Goal: Transaction & Acquisition: Obtain resource

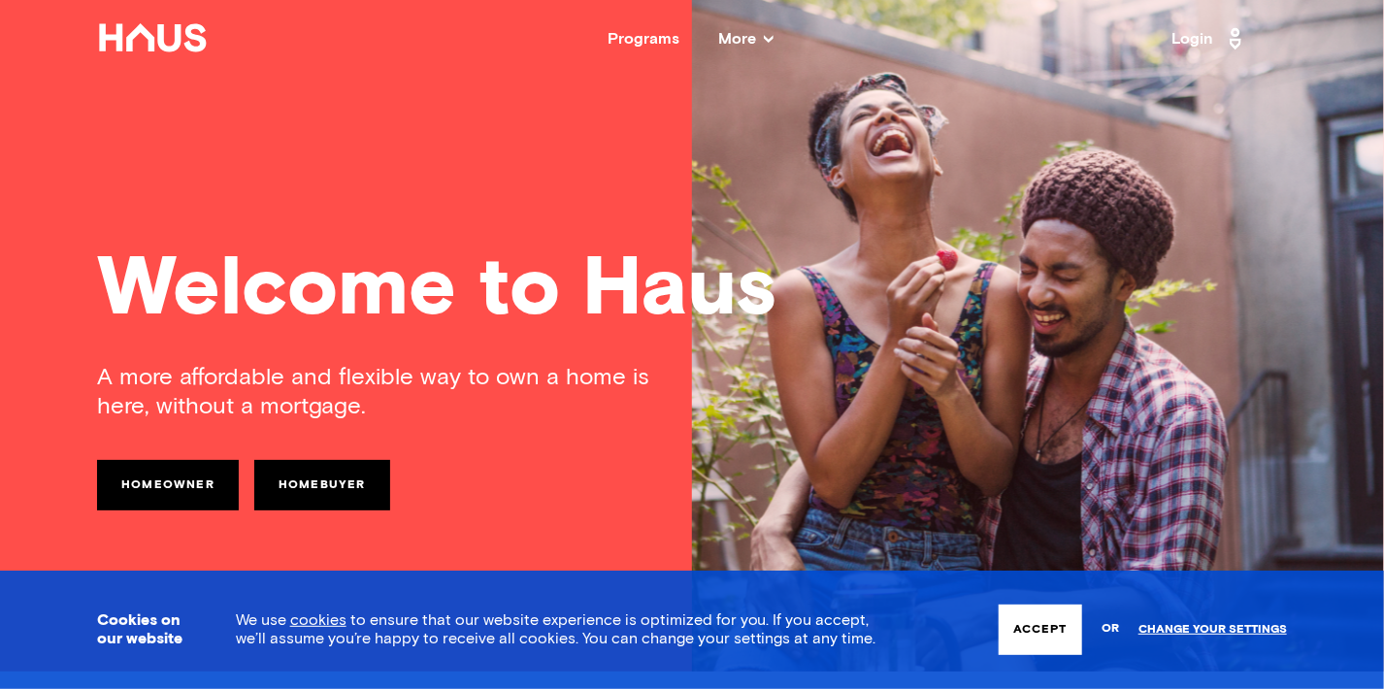
scroll to position [16, 0]
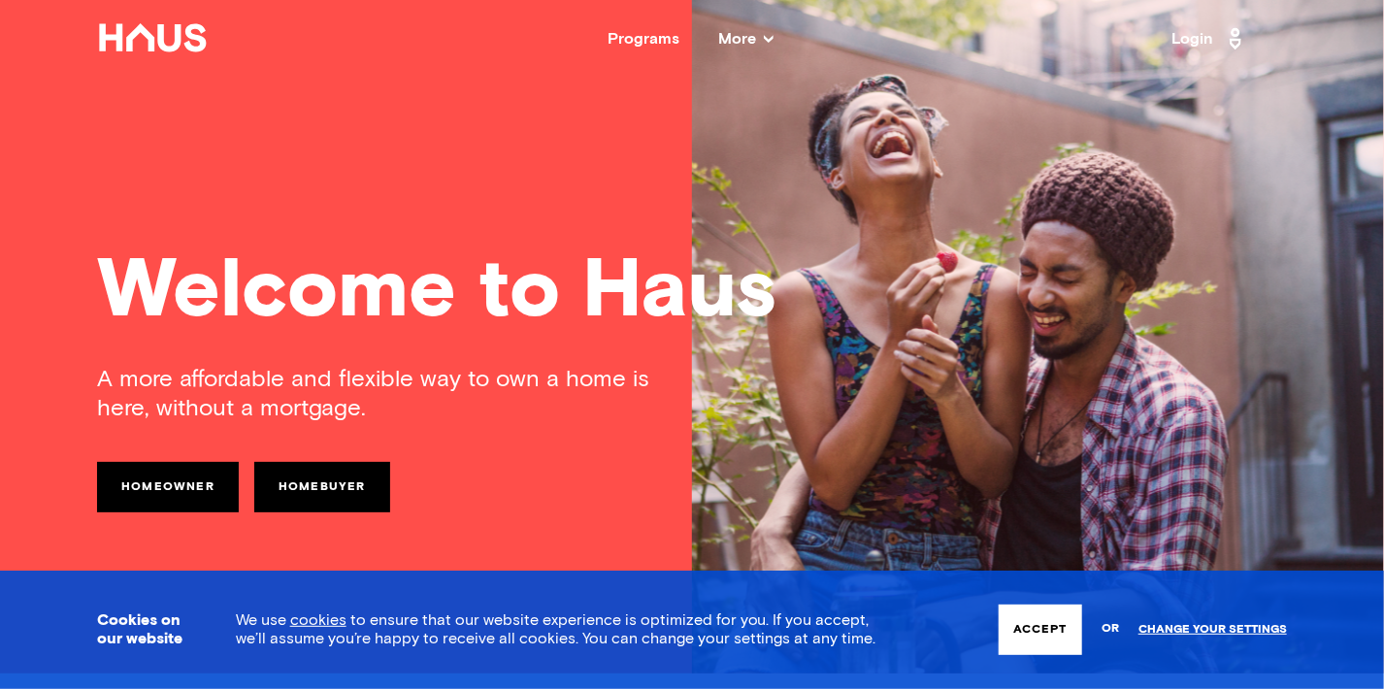
click at [765, 42] on icon at bounding box center [769, 39] width 10 height 10
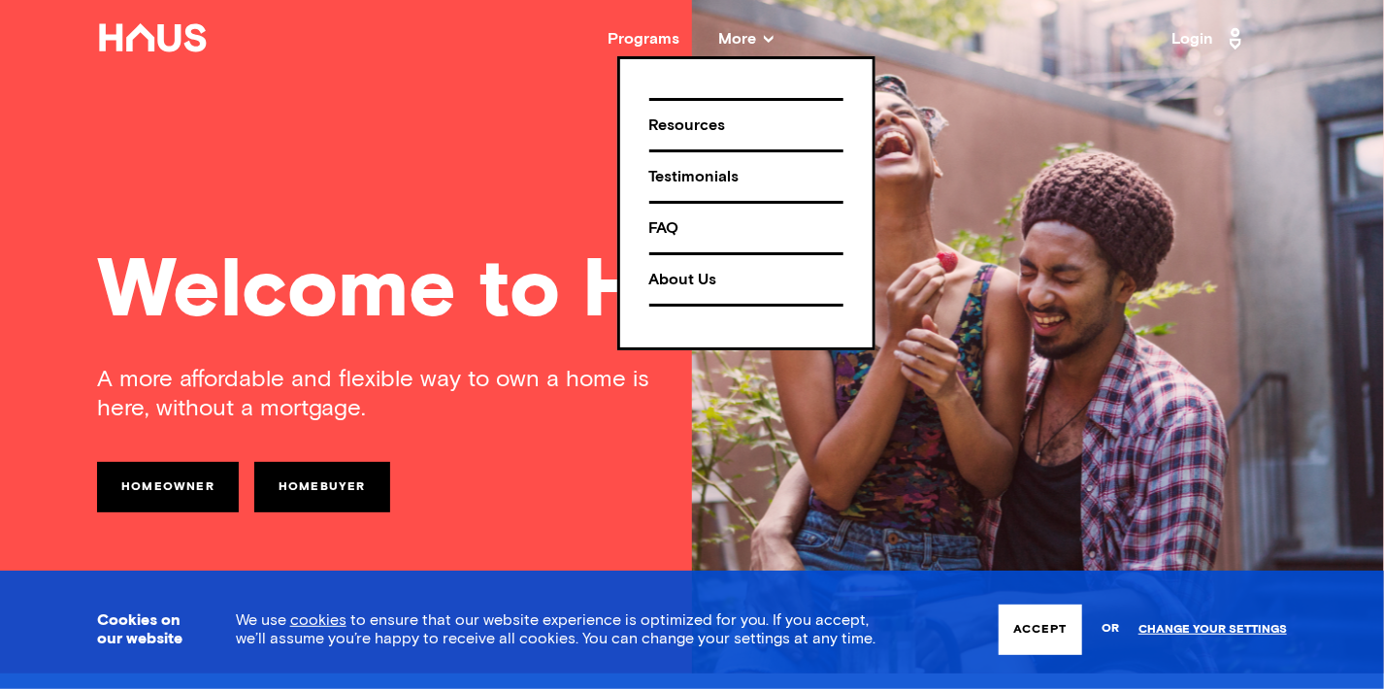
click at [176, 472] on link "Homeowner" at bounding box center [168, 487] width 142 height 50
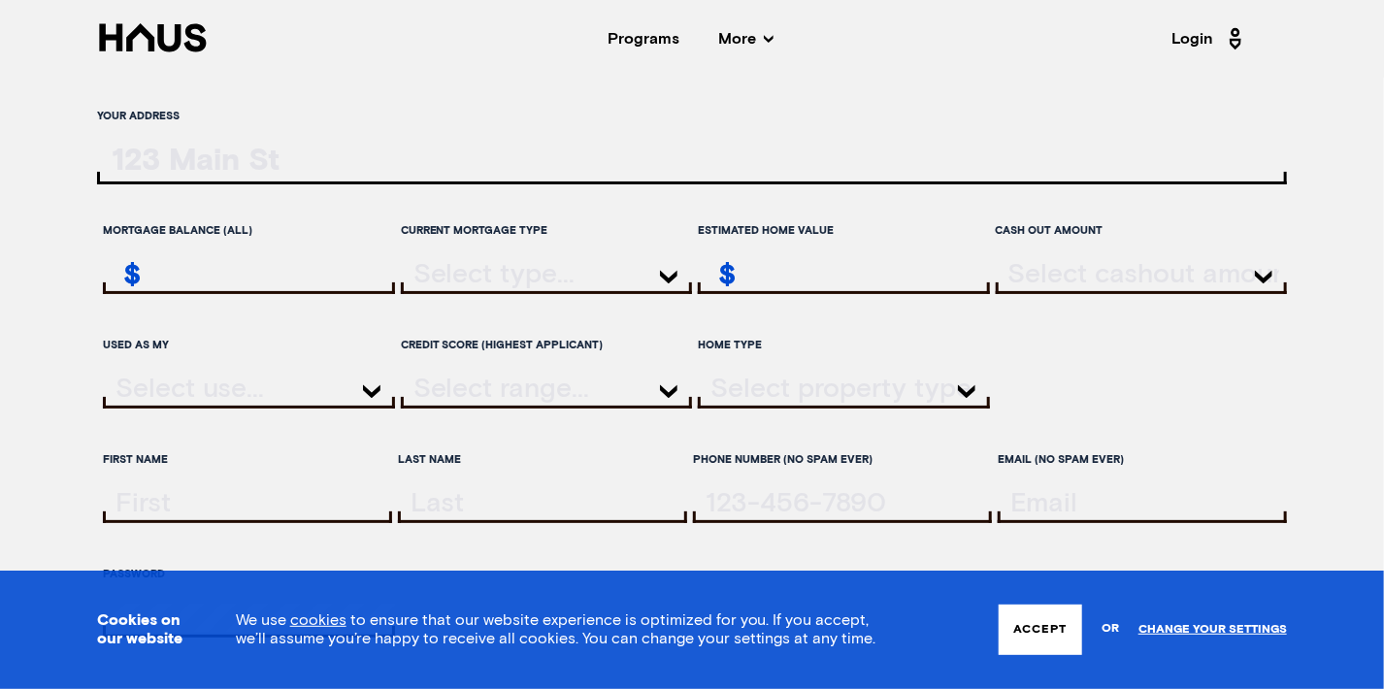
click at [171, 149] on input "ratesLocationInput" at bounding box center [692, 165] width 1190 height 40
click at [646, 33] on div "Programs" at bounding box center [644, 39] width 72 height 16
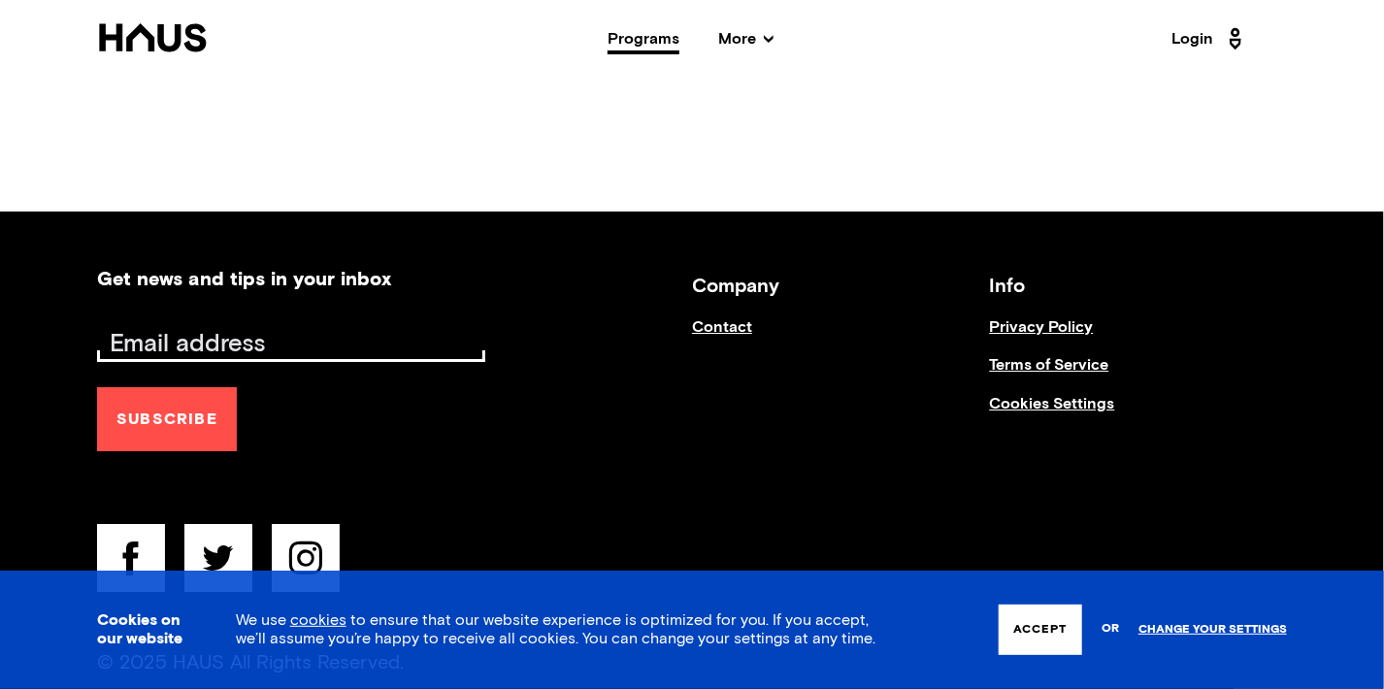
scroll to position [3295, 0]
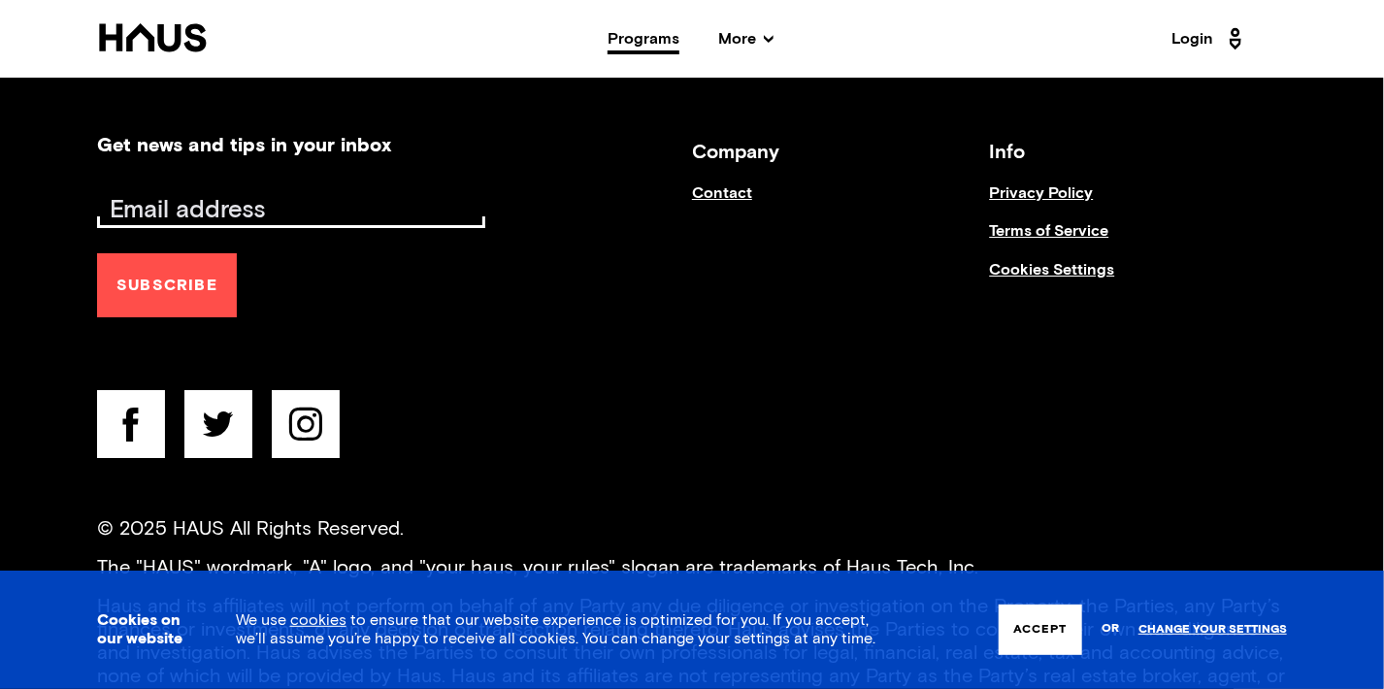
click at [1046, 615] on button "Accept" at bounding box center [1040, 630] width 83 height 50
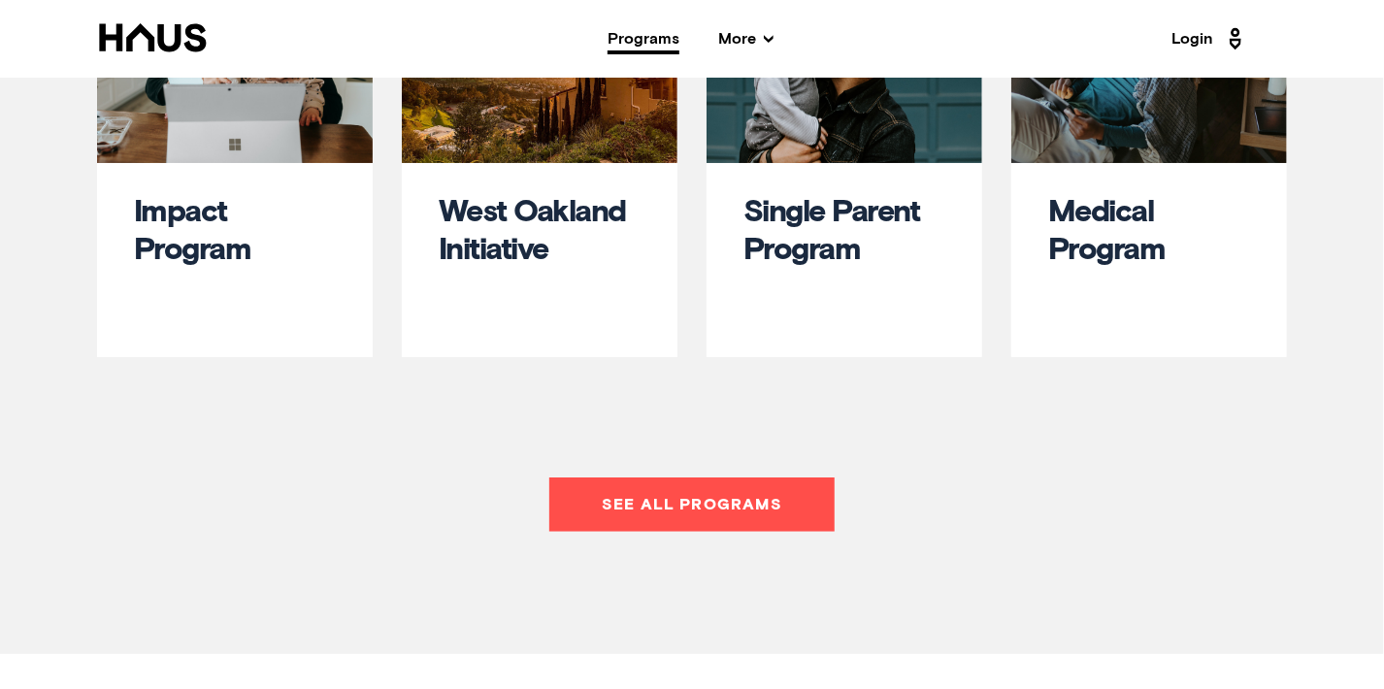
scroll to position [907, 0]
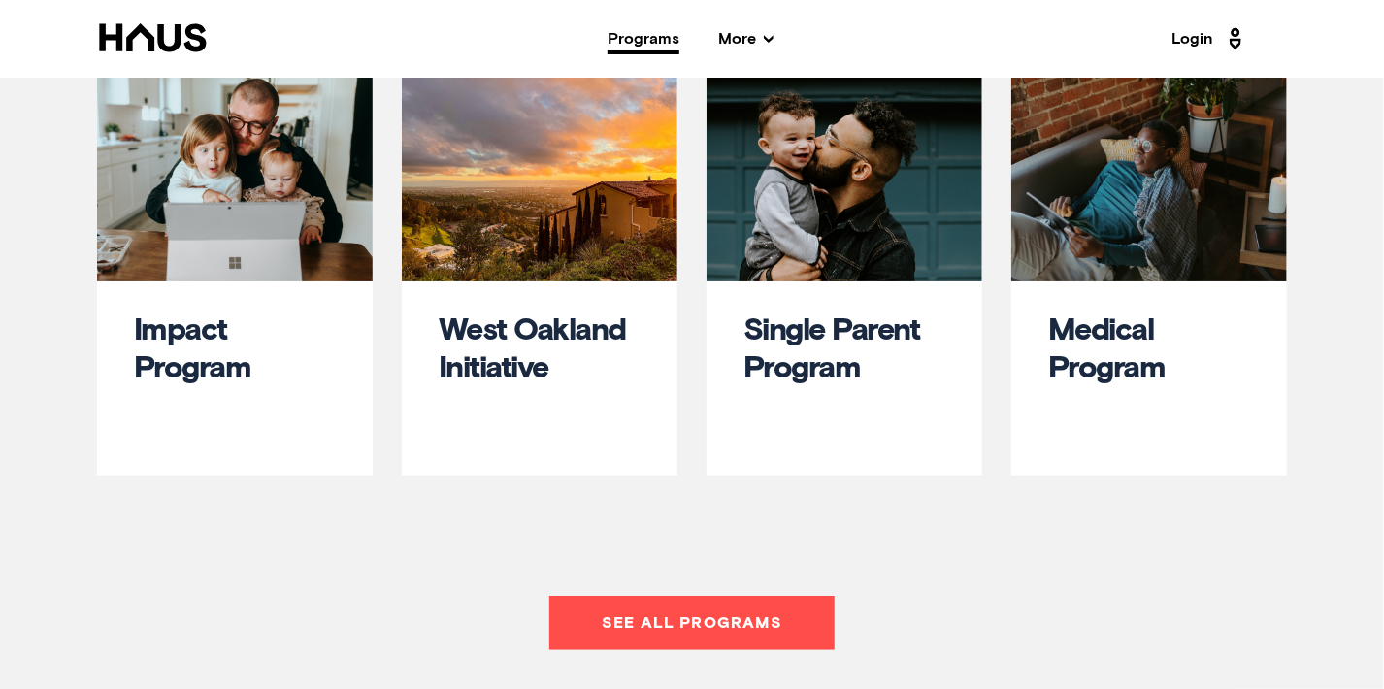
click at [658, 616] on link "See all programs" at bounding box center [691, 623] width 285 height 54
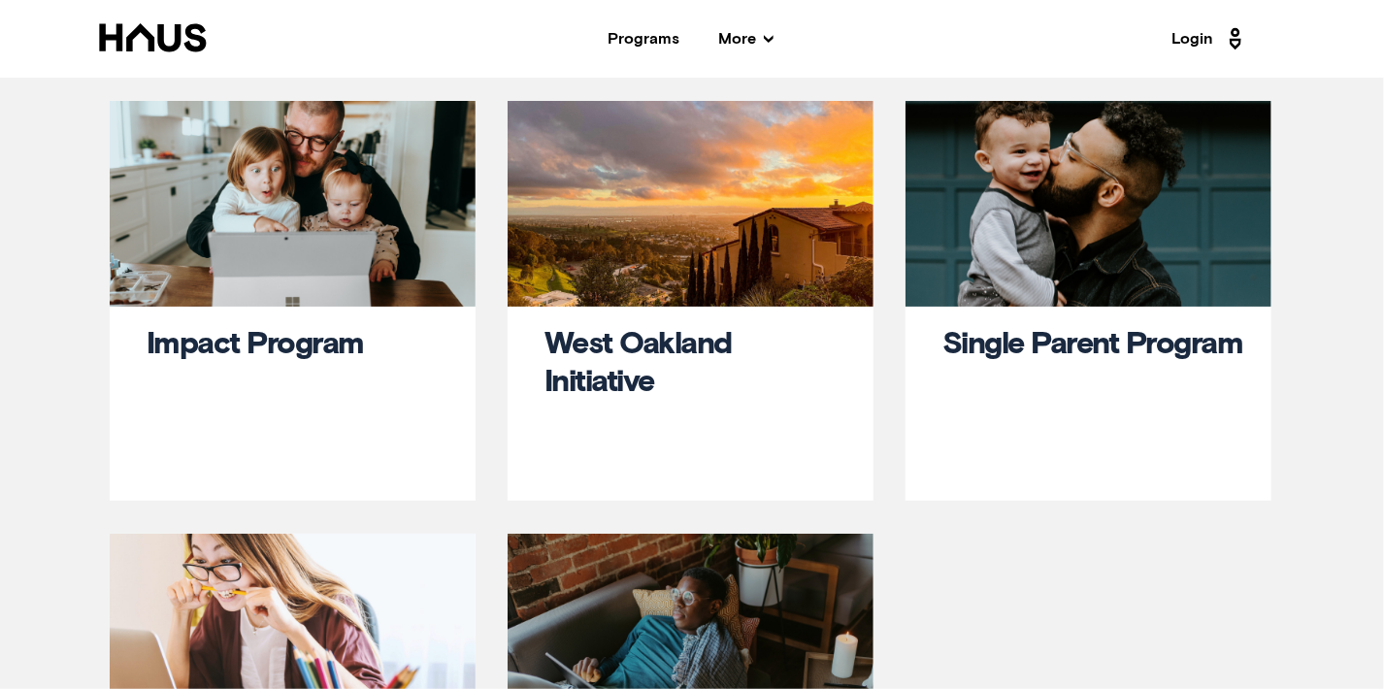
click at [744, 33] on span "More" at bounding box center [745, 39] width 55 height 16
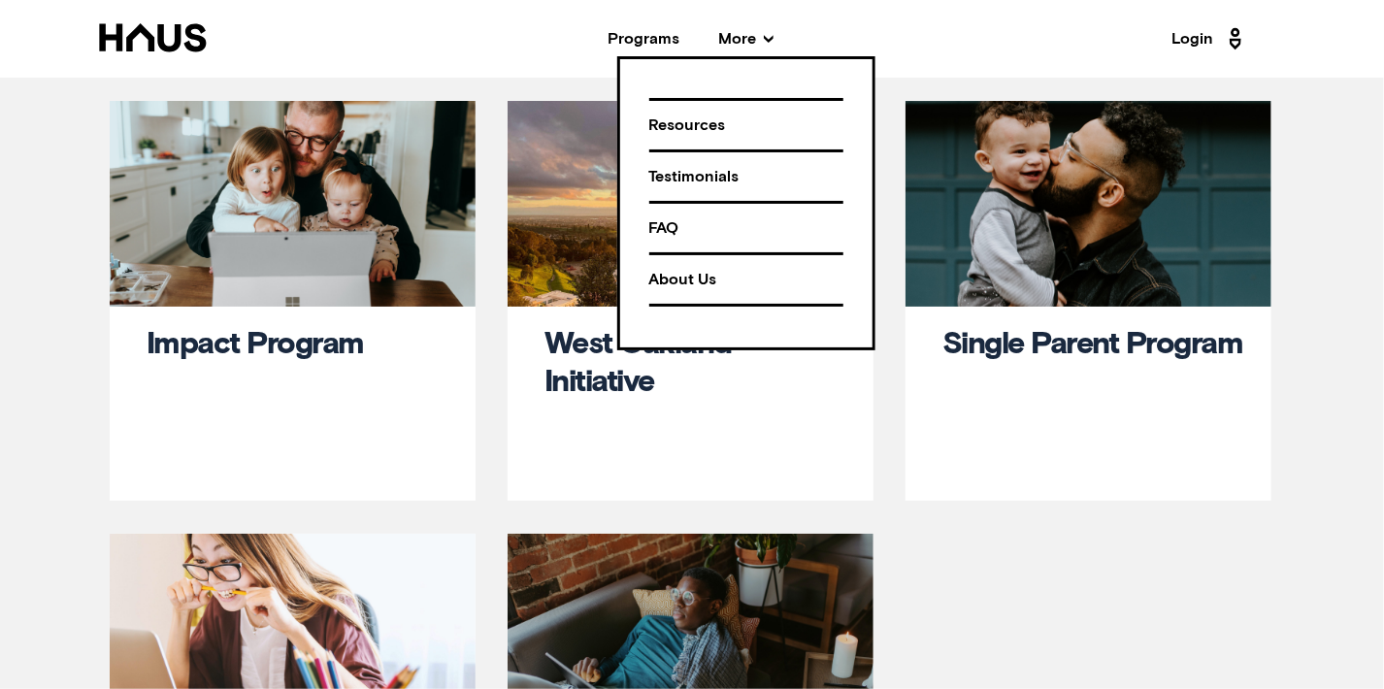
click at [146, 45] on icon at bounding box center [153, 37] width 112 height 29
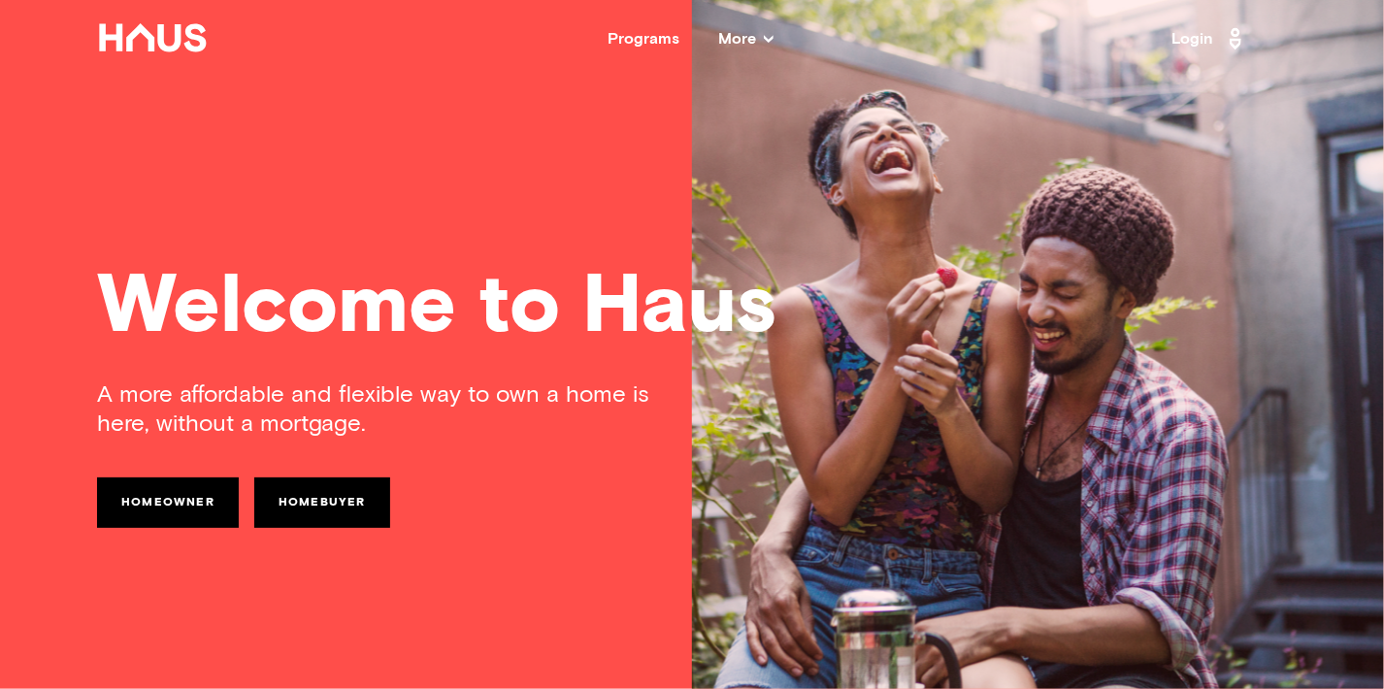
click at [107, 489] on link "Homeowner" at bounding box center [168, 503] width 142 height 50
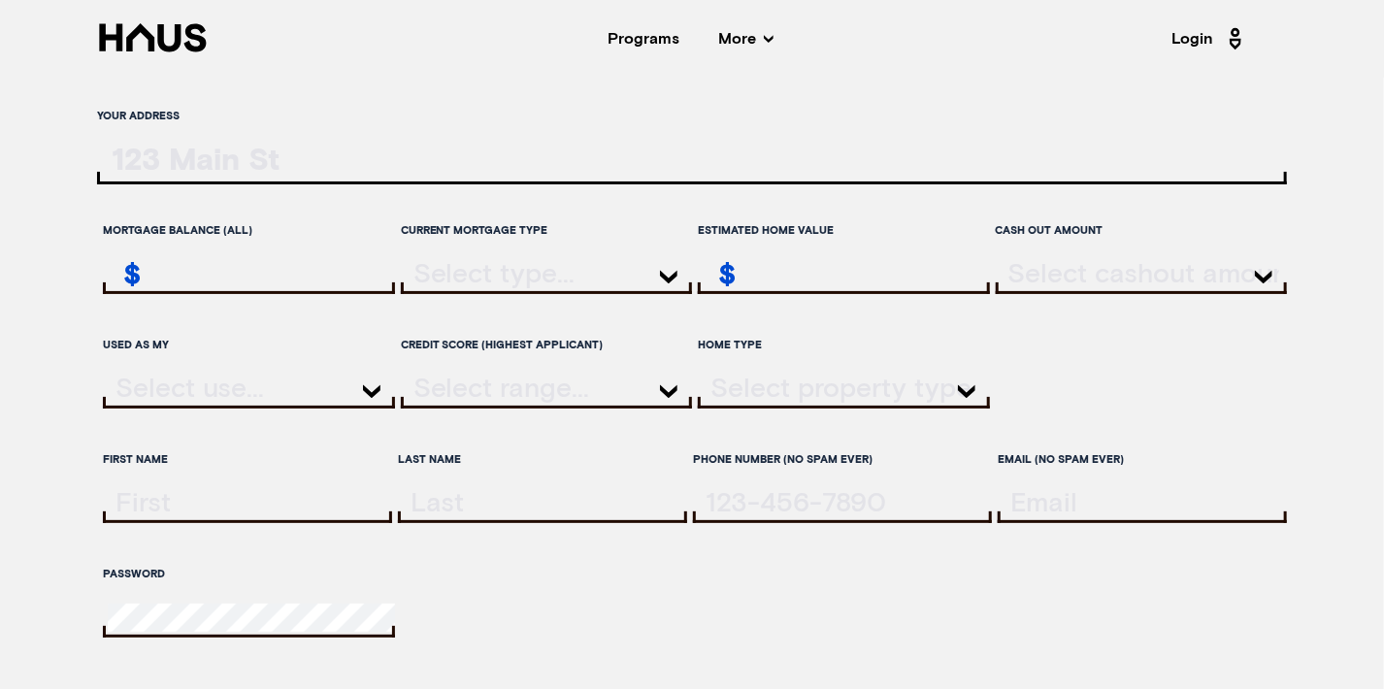
click at [345, 145] on input "ratesLocationInput" at bounding box center [692, 165] width 1190 height 40
type input "2"
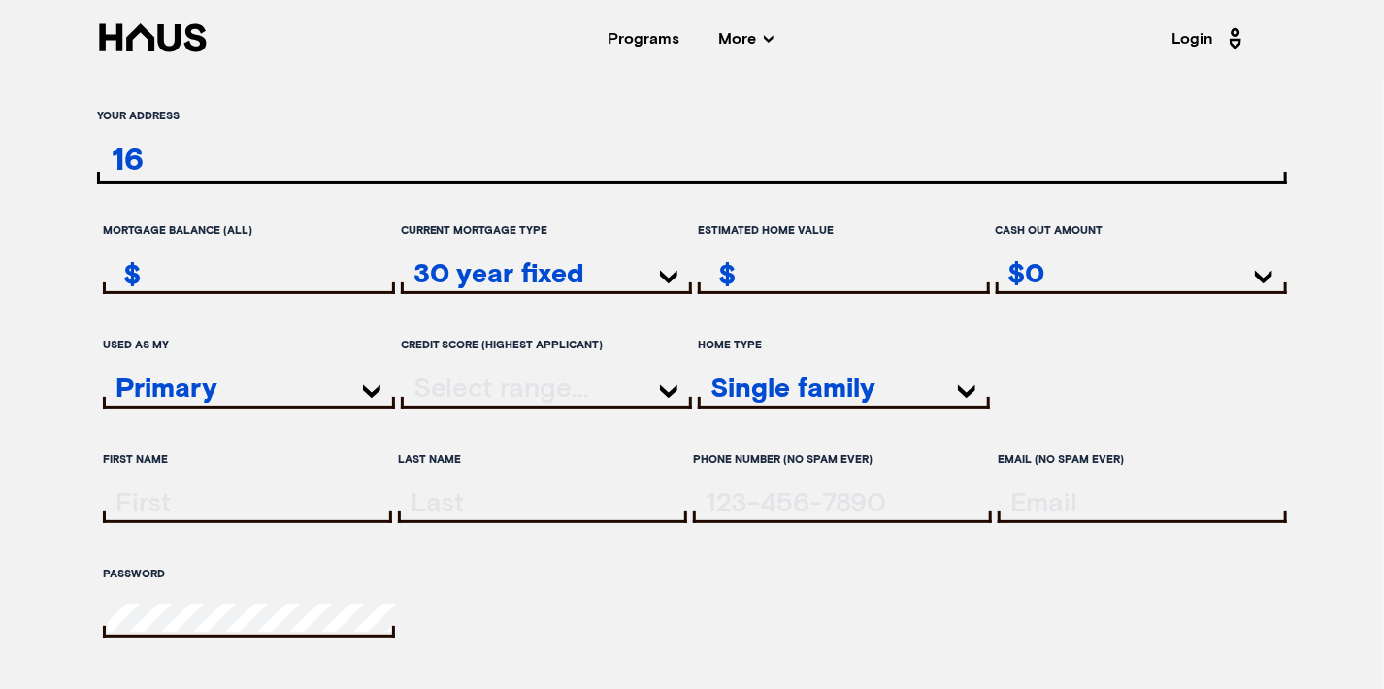
click at [345, 145] on input "16" at bounding box center [692, 165] width 1190 height 40
type input "1617"
click at [345, 145] on input "1617" at bounding box center [692, 165] width 1190 height 40
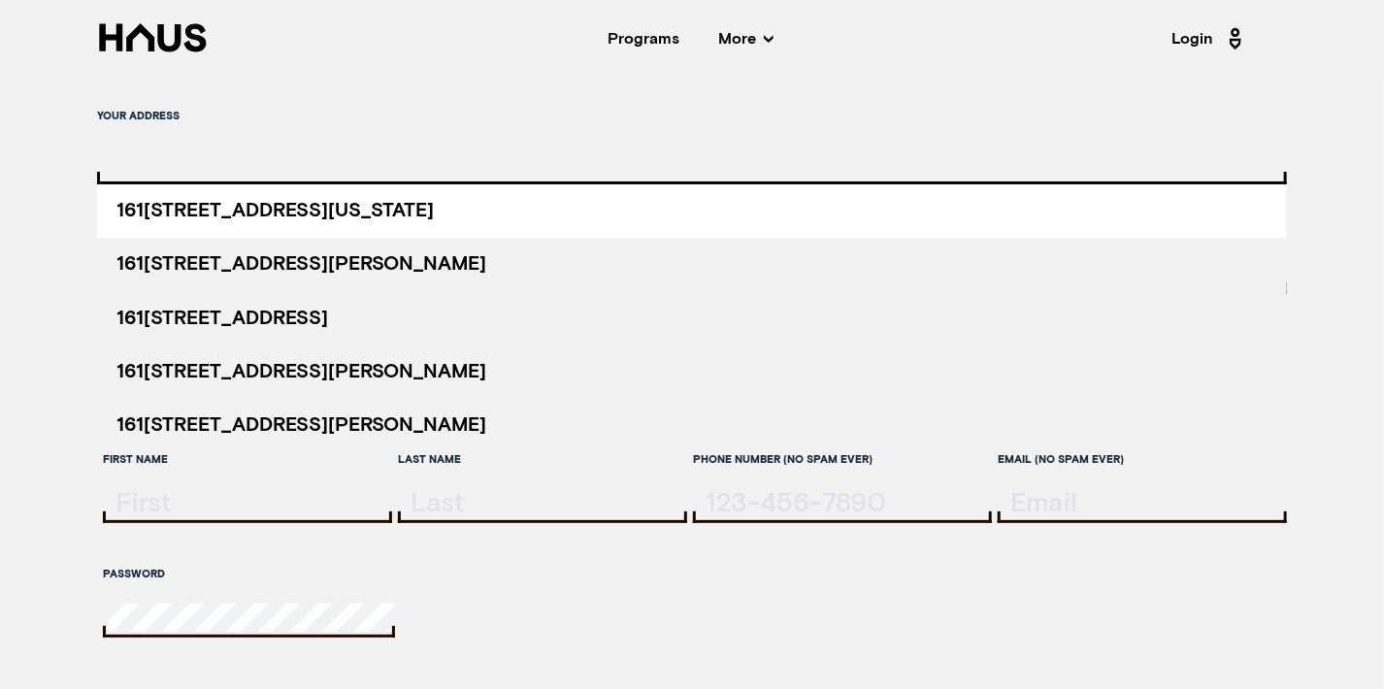
click at [345, 145] on input "ratesLocationInput" at bounding box center [692, 165] width 1190 height 40
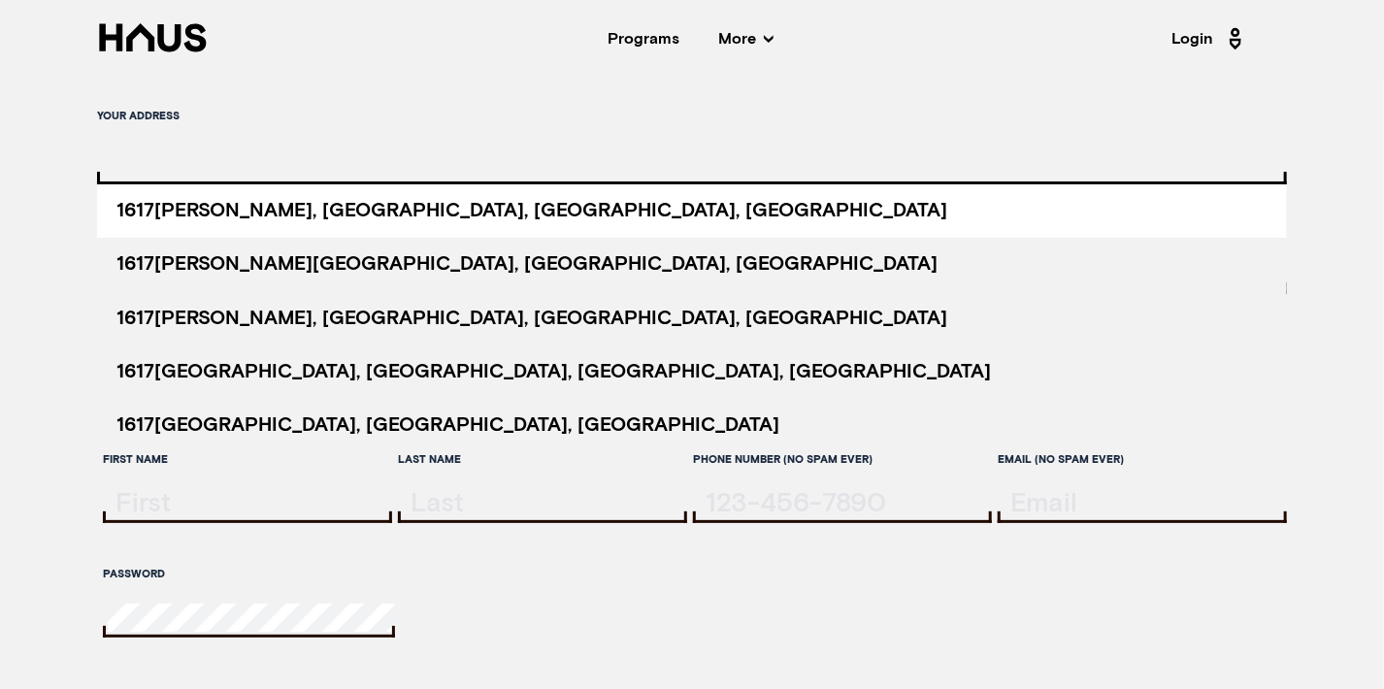
type input "d"
type input "s"
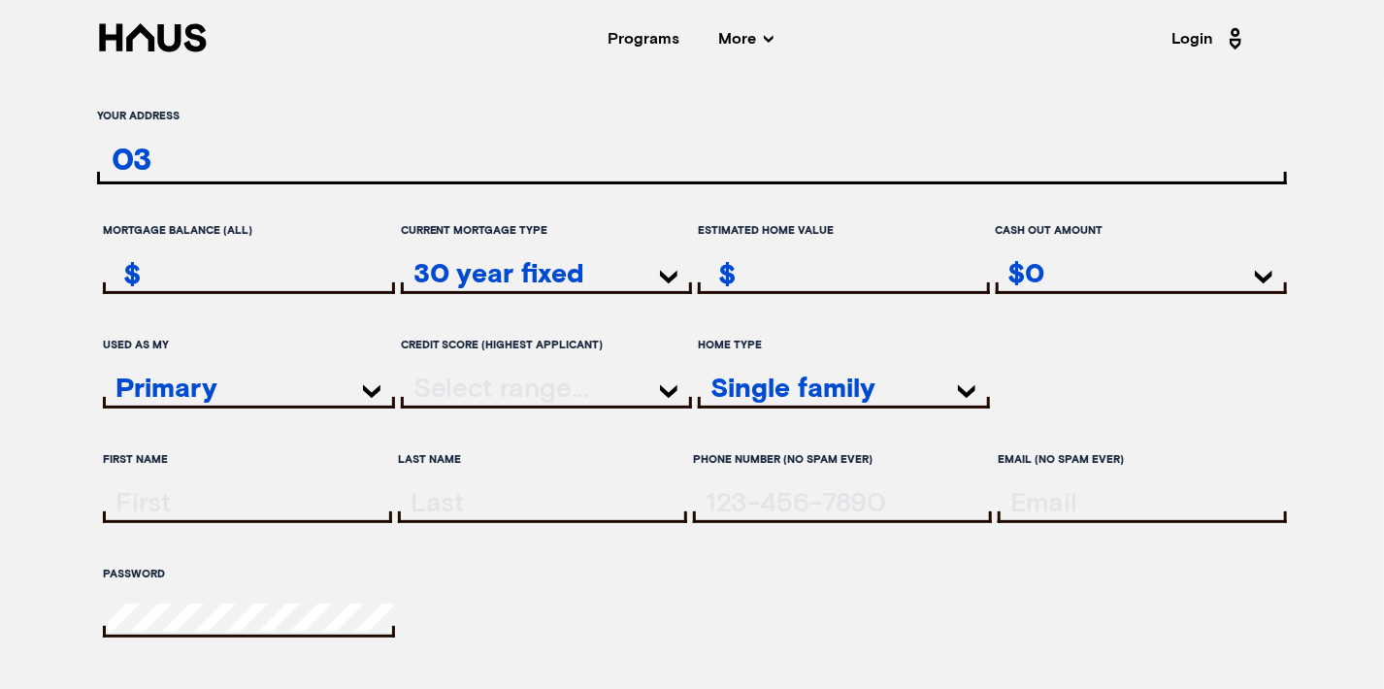
type input "0"
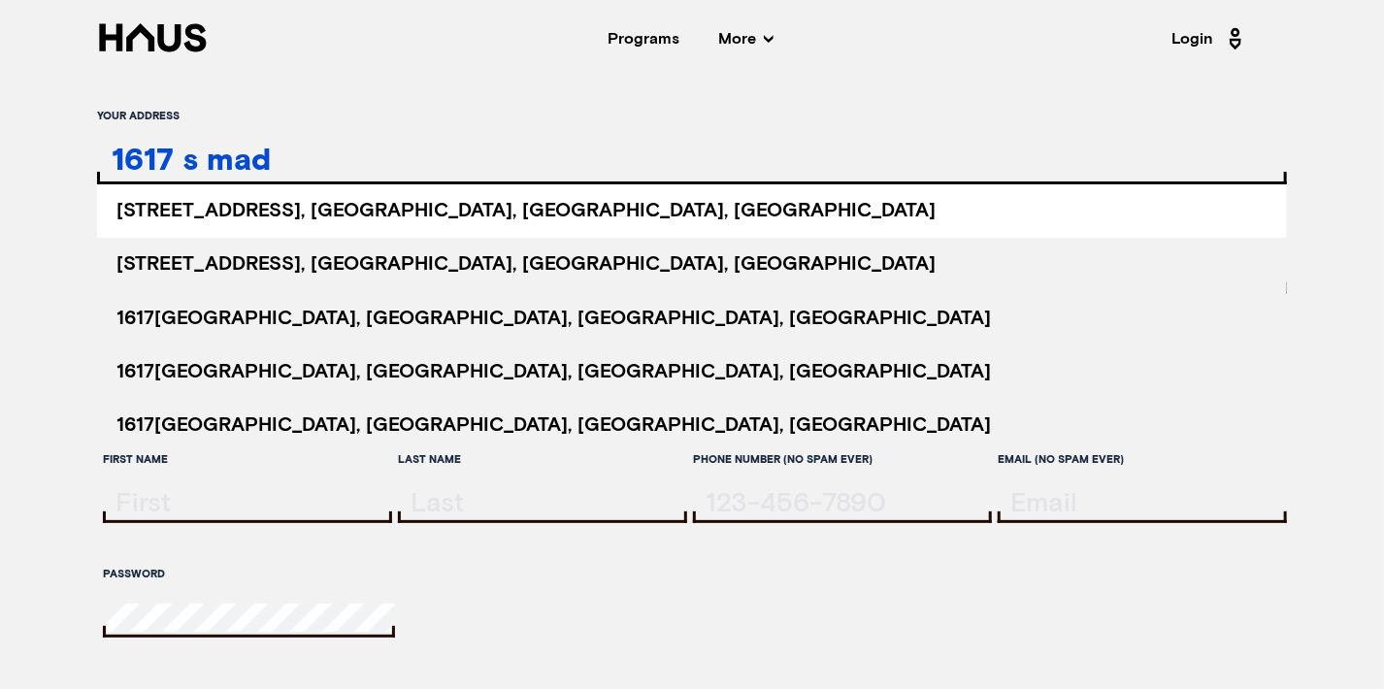
click at [301, 219] on b "[STREET_ADDRESS]" at bounding box center [208, 210] width 184 height 19
type input "[STREET_ADDRESS]"
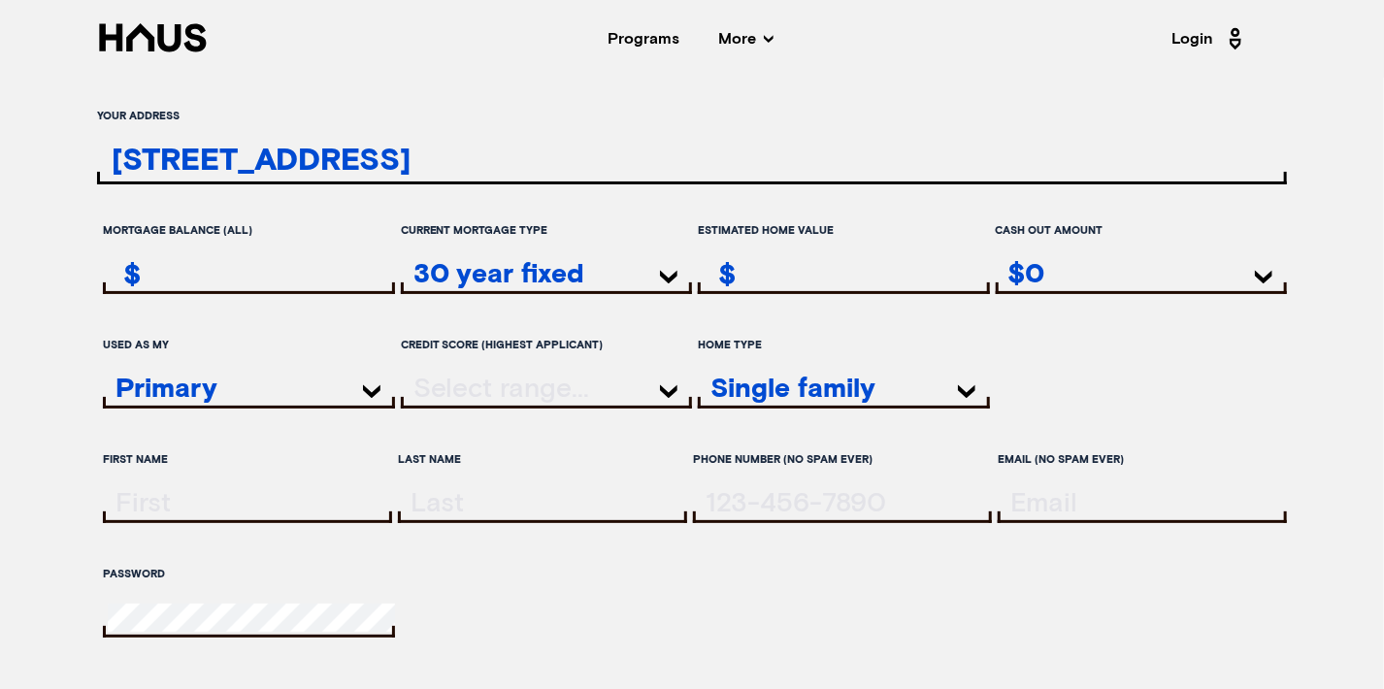
click at [257, 267] on input "remainingMortgageAmount" at bounding box center [251, 274] width 286 height 28
click at [226, 263] on input "remainingMortgageAmount" at bounding box center [251, 274] width 286 height 28
paste input "80,024.89"
type input "80,024.89"
click at [779, 257] on div "Estimated home value $" at bounding box center [843, 266] width 291 height 105
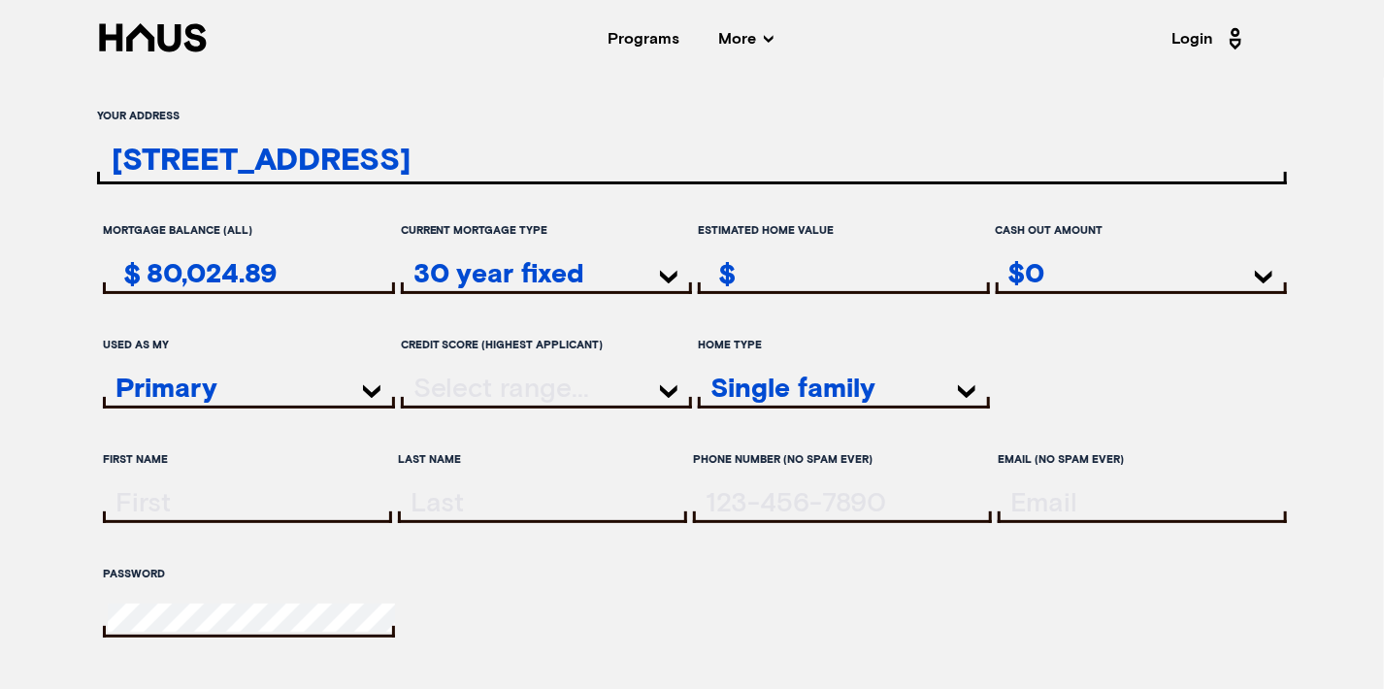
click at [775, 275] on input "estimatedHomeValue" at bounding box center [846, 274] width 286 height 28
click at [529, 381] on div at bounding box center [546, 391] width 291 height 34
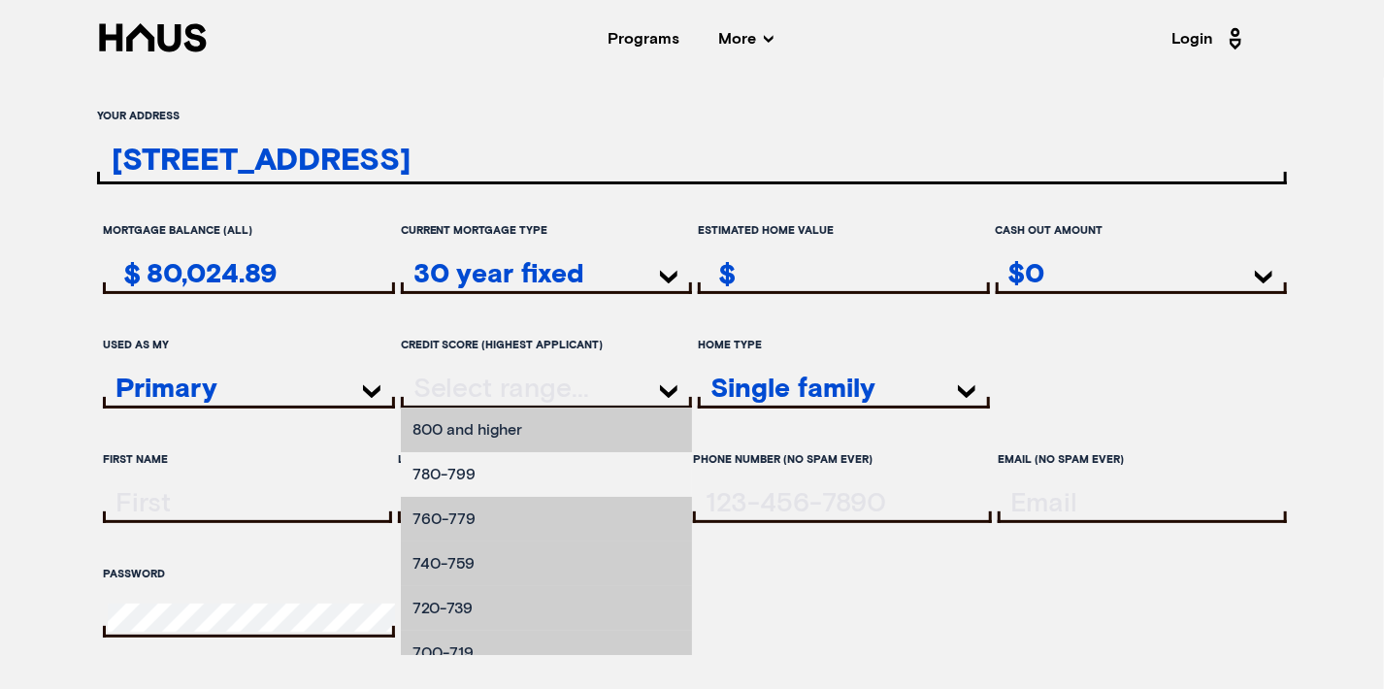
click at [485, 457] on li "780-799" at bounding box center [546, 474] width 291 height 45
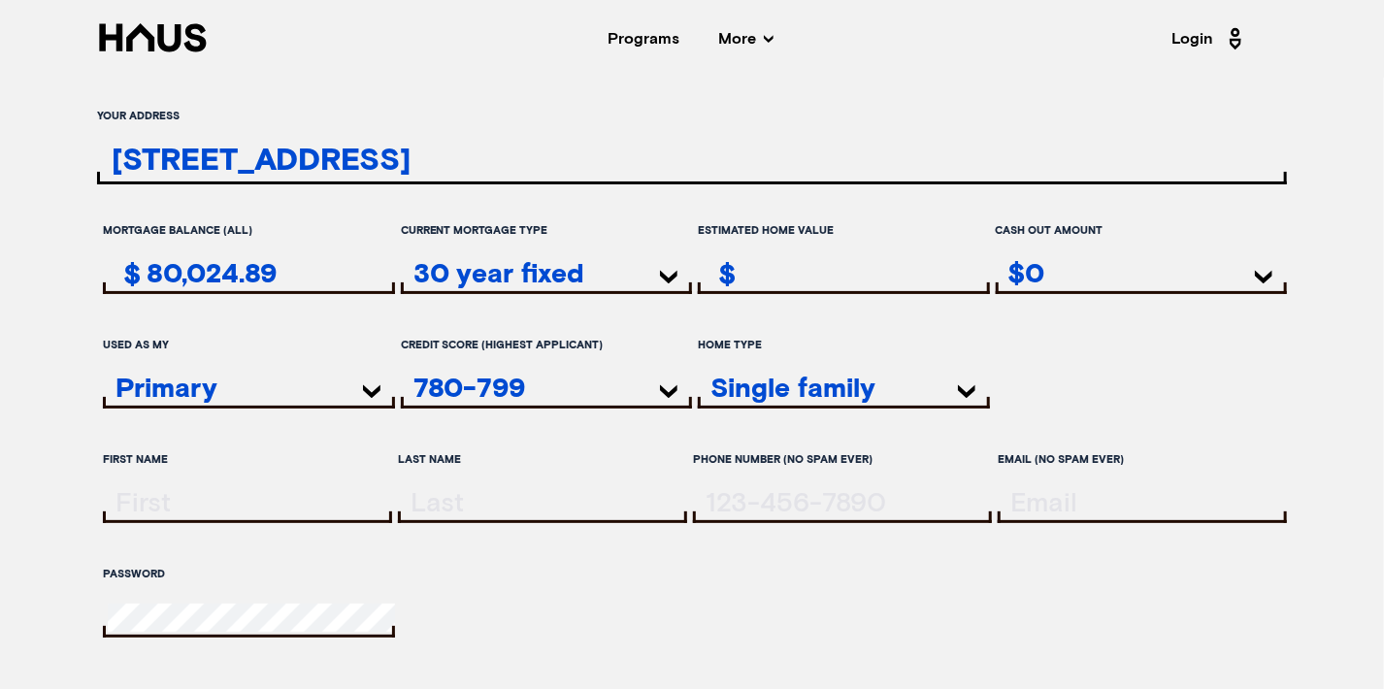
click at [762, 278] on input "estimatedHomeValue" at bounding box center [846, 274] width 286 height 28
type input "135,000"
click at [242, 499] on input "firstName" at bounding box center [250, 503] width 284 height 28
type input "Kyla"
click at [525, 503] on input "lastName" at bounding box center [545, 503] width 284 height 28
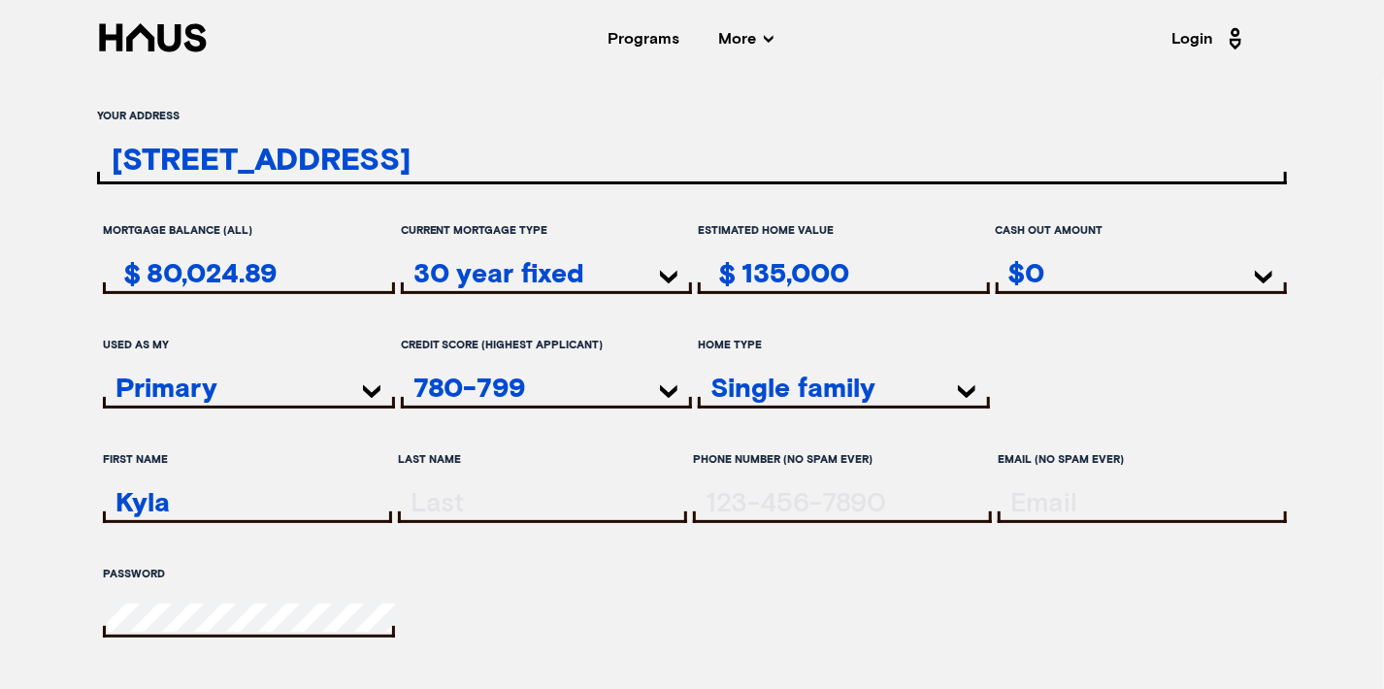
type input "[PERSON_NAME]"
click at [764, 503] on input "tel" at bounding box center [844, 503] width 293 height 28
type input "("
type input "9"
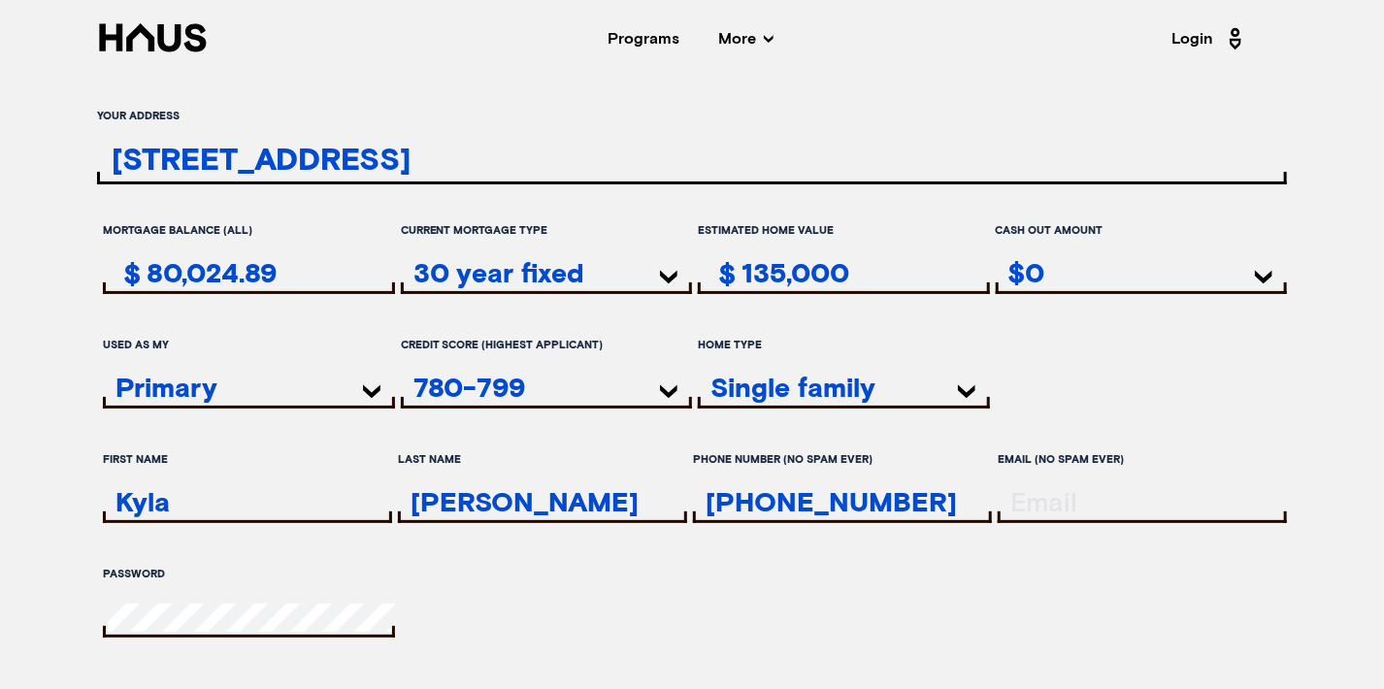
type input "[PHONE_NUMBER]"
type input "[EMAIL_ADDRESS][DOMAIN_NAME]"
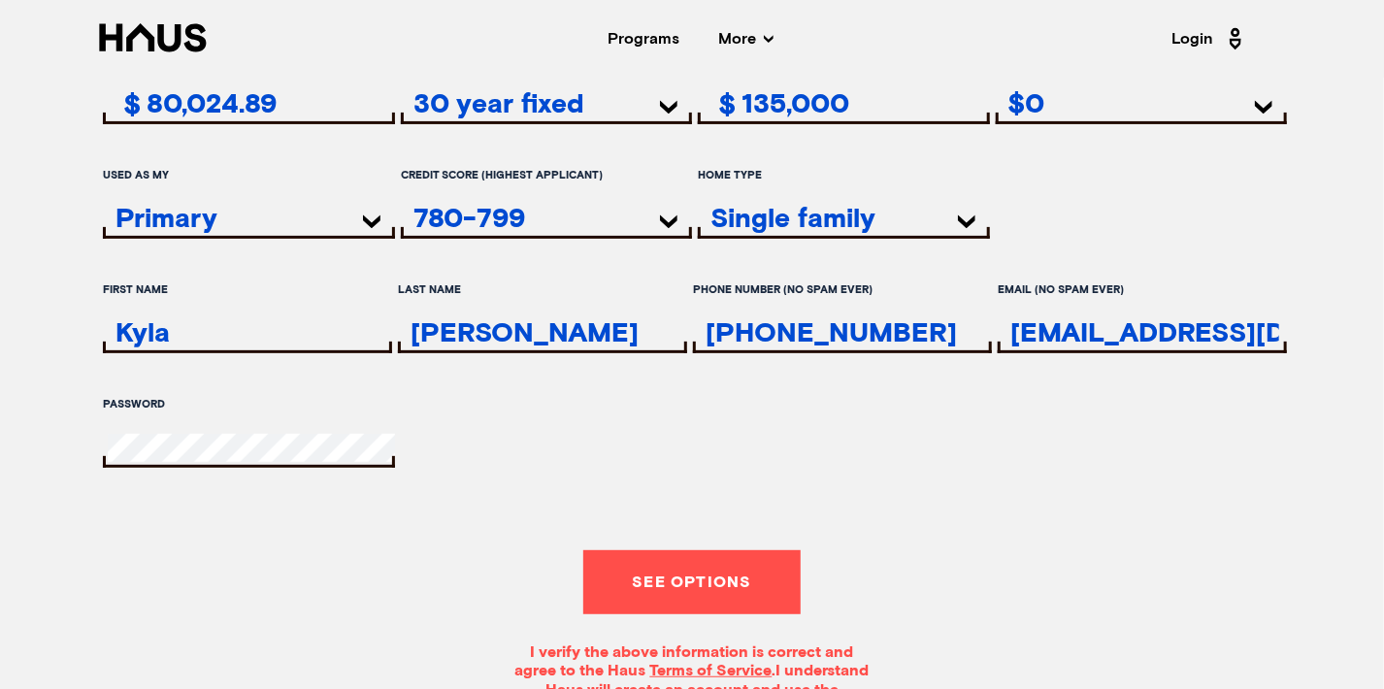
scroll to position [171, 0]
click at [649, 593] on button "See options" at bounding box center [691, 581] width 216 height 64
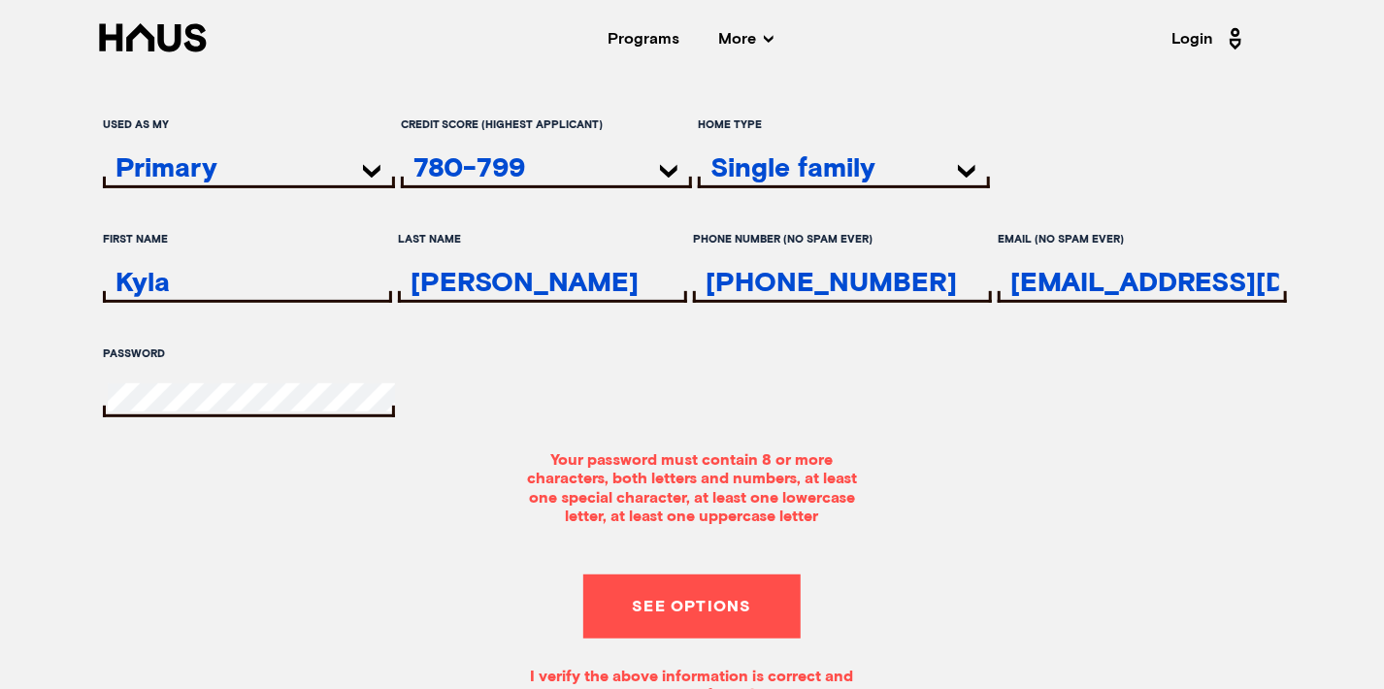
scroll to position [221, 0]
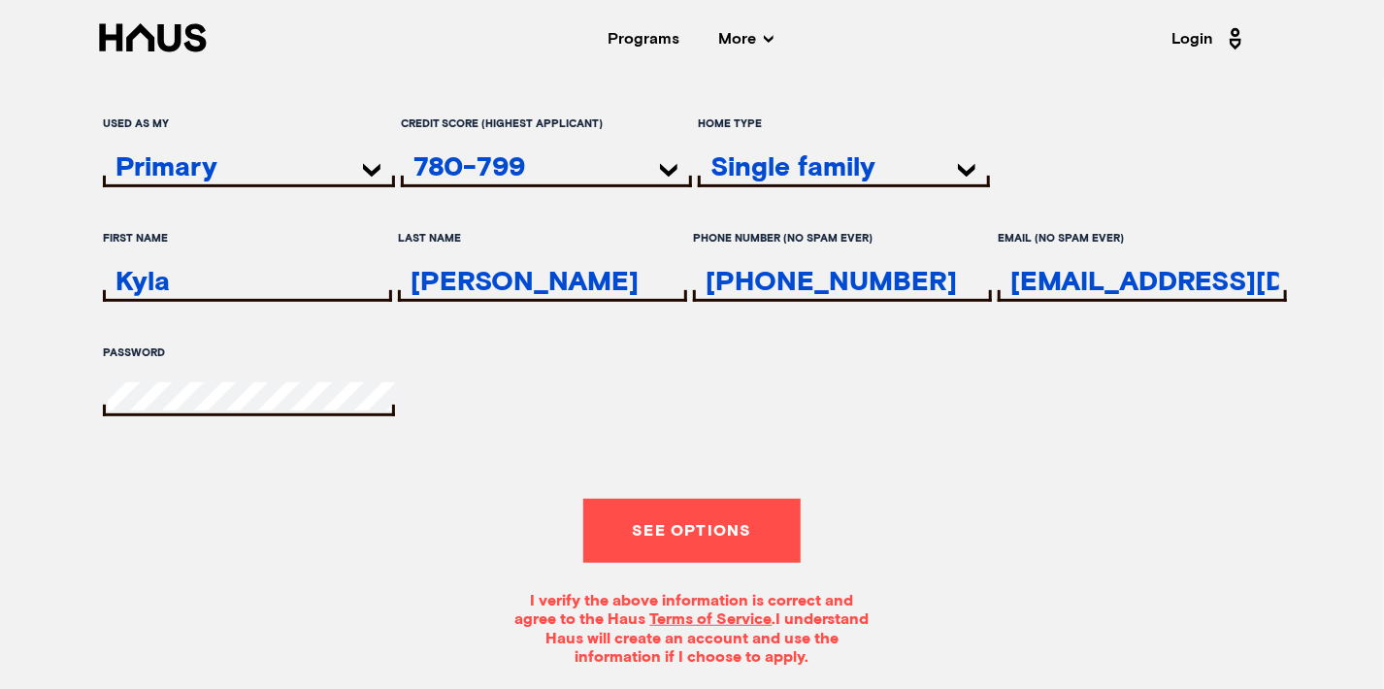
click at [698, 518] on button "See options" at bounding box center [691, 531] width 216 height 64
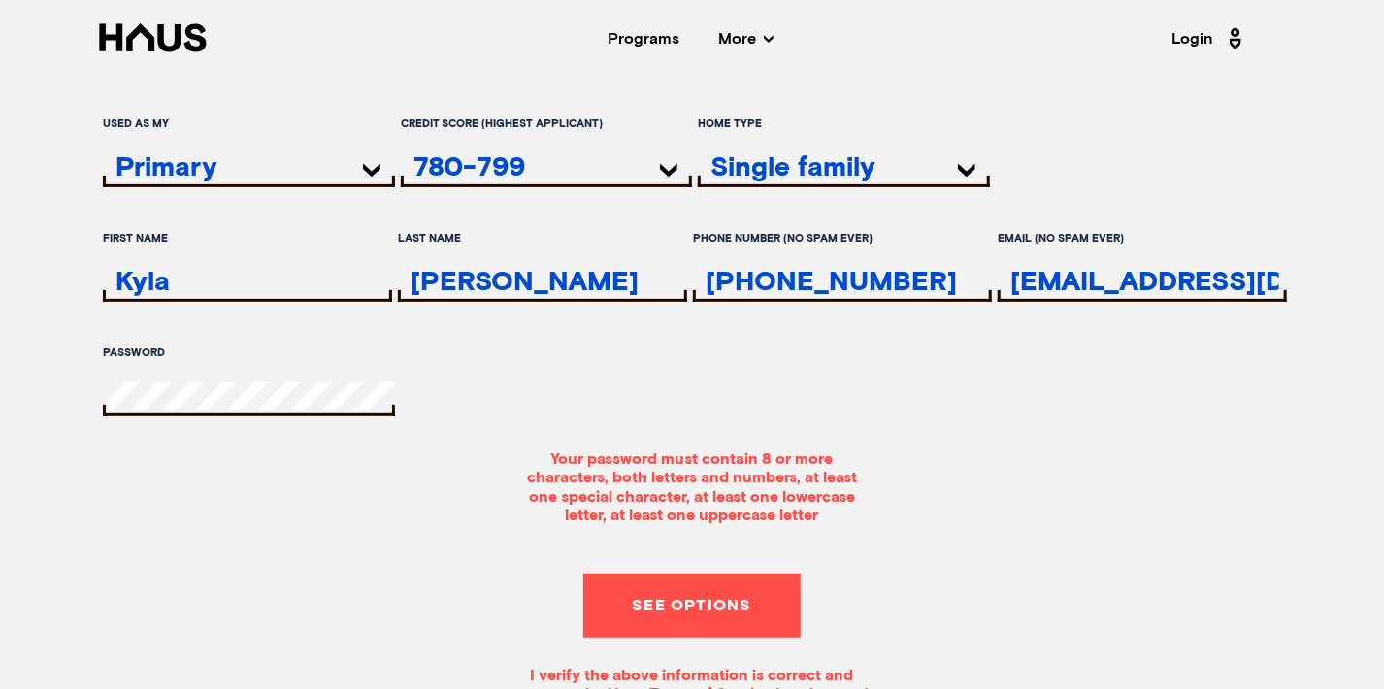
scroll to position [225, 0]
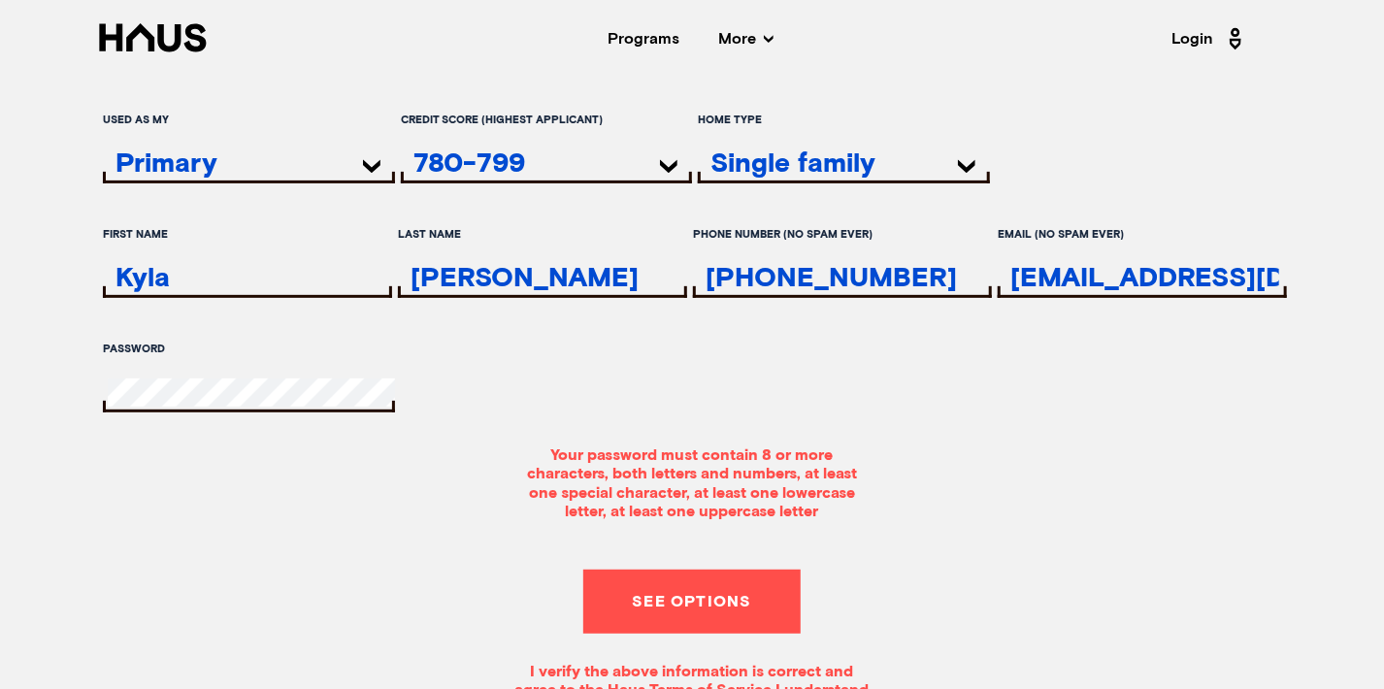
click at [173, 400] on div at bounding box center [248, 395] width 291 height 34
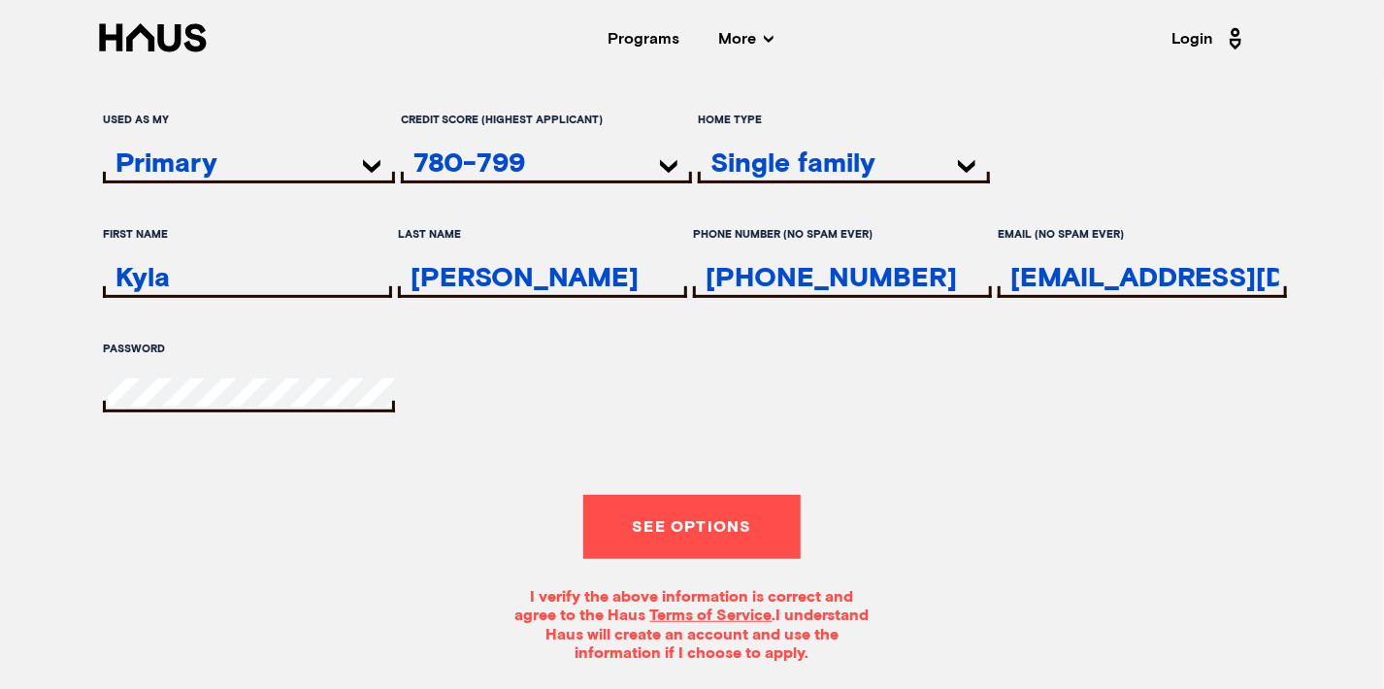
click at [370, 399] on div at bounding box center [248, 395] width 291 height 34
click at [649, 511] on button "See options" at bounding box center [691, 527] width 216 height 64
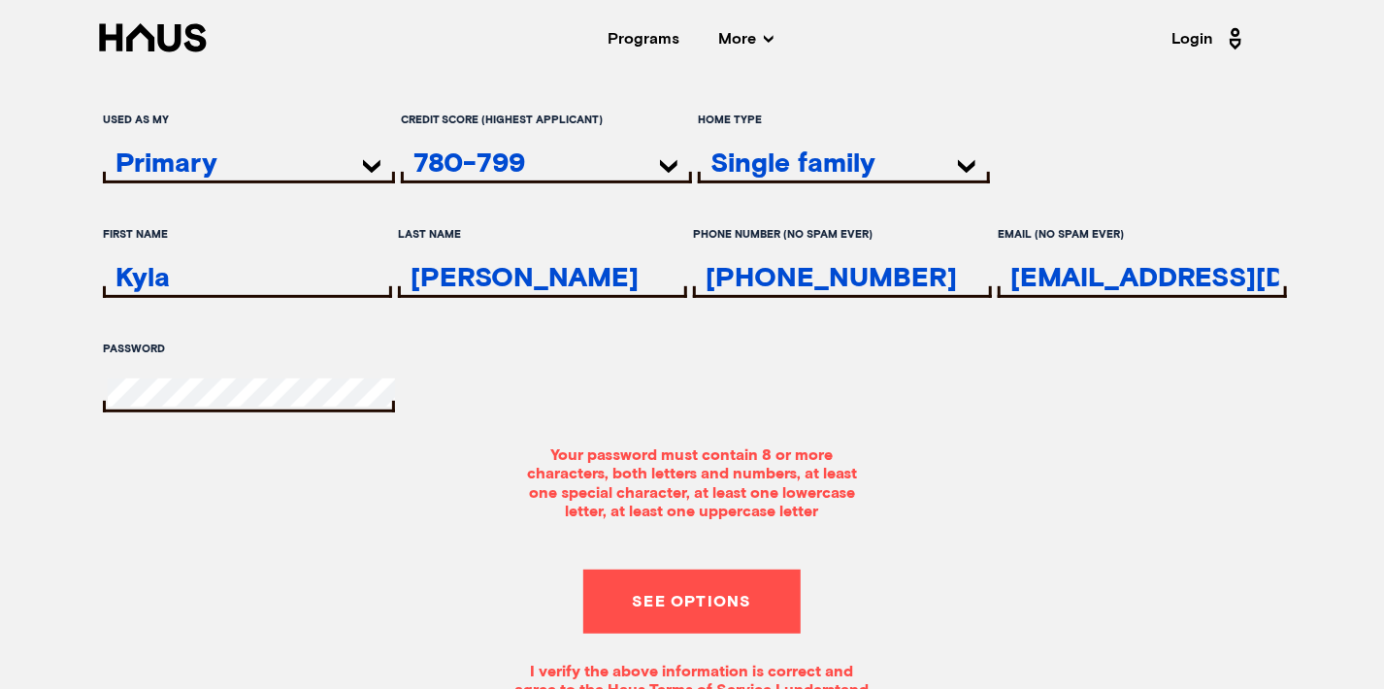
click at [1078, 258] on div "Email (no spam ever) [EMAIL_ADDRESS][DOMAIN_NAME]" at bounding box center [1142, 269] width 289 height 105
click at [1062, 282] on input "[EMAIL_ADDRESS][DOMAIN_NAME]" at bounding box center [1145, 278] width 284 height 28
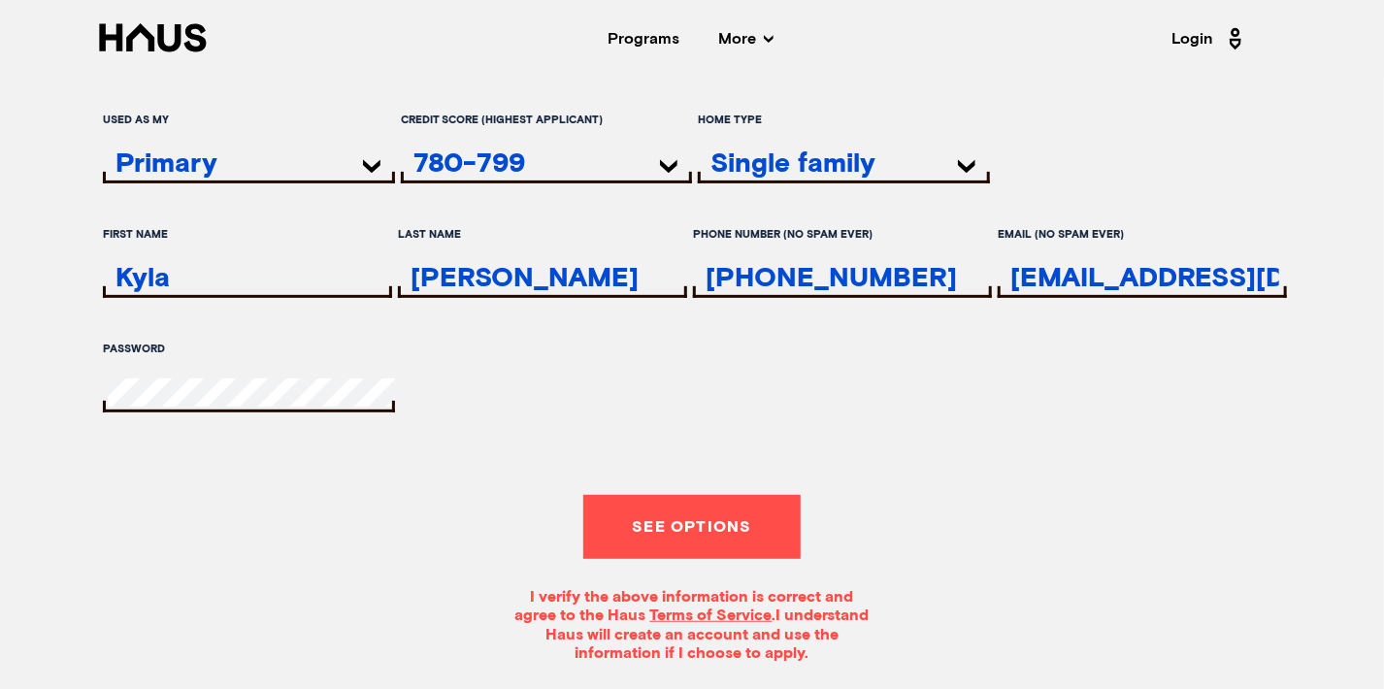
click at [1383, 288] on div "Your address [STREET_ADDRESS] [STREET_ADDRESS] [STREET_ADDRESS] [STREET_ADDRESS…" at bounding box center [692, 268] width 1384 height 789
click at [688, 515] on button "See options" at bounding box center [691, 527] width 216 height 64
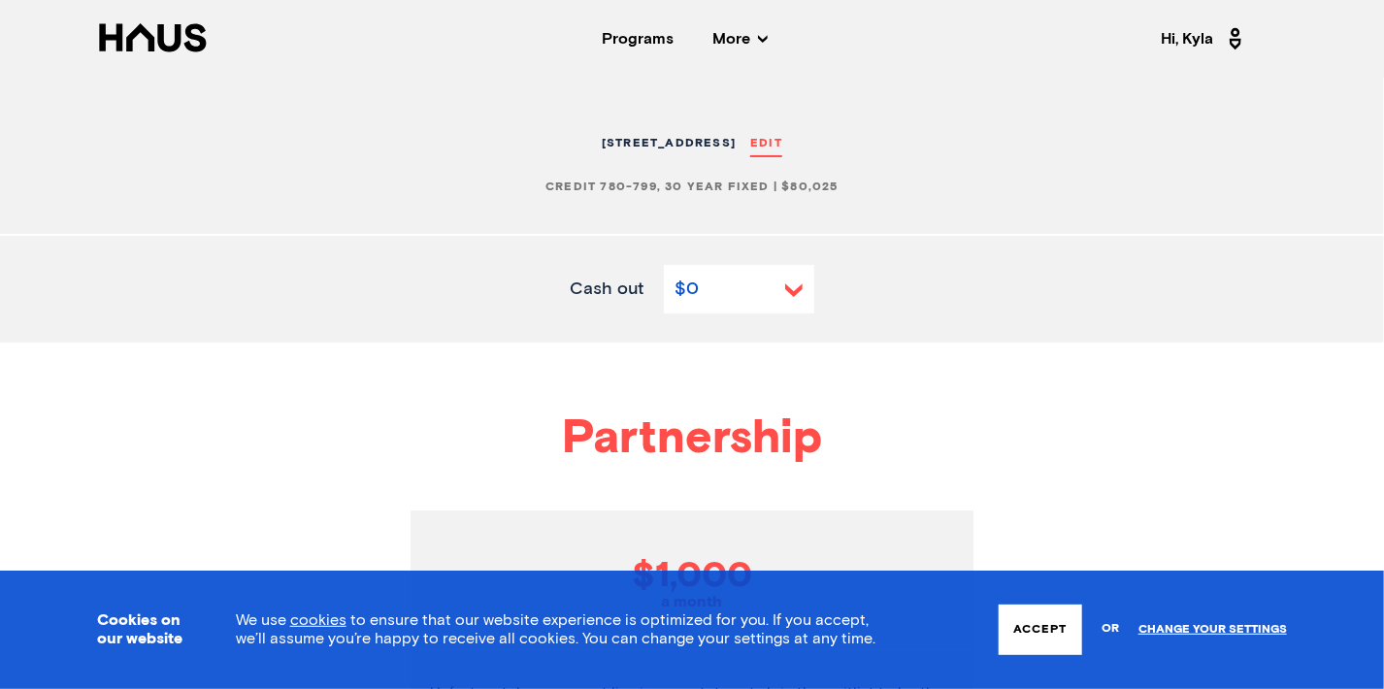
click at [782, 289] on button "$0" at bounding box center [739, 289] width 150 height 49
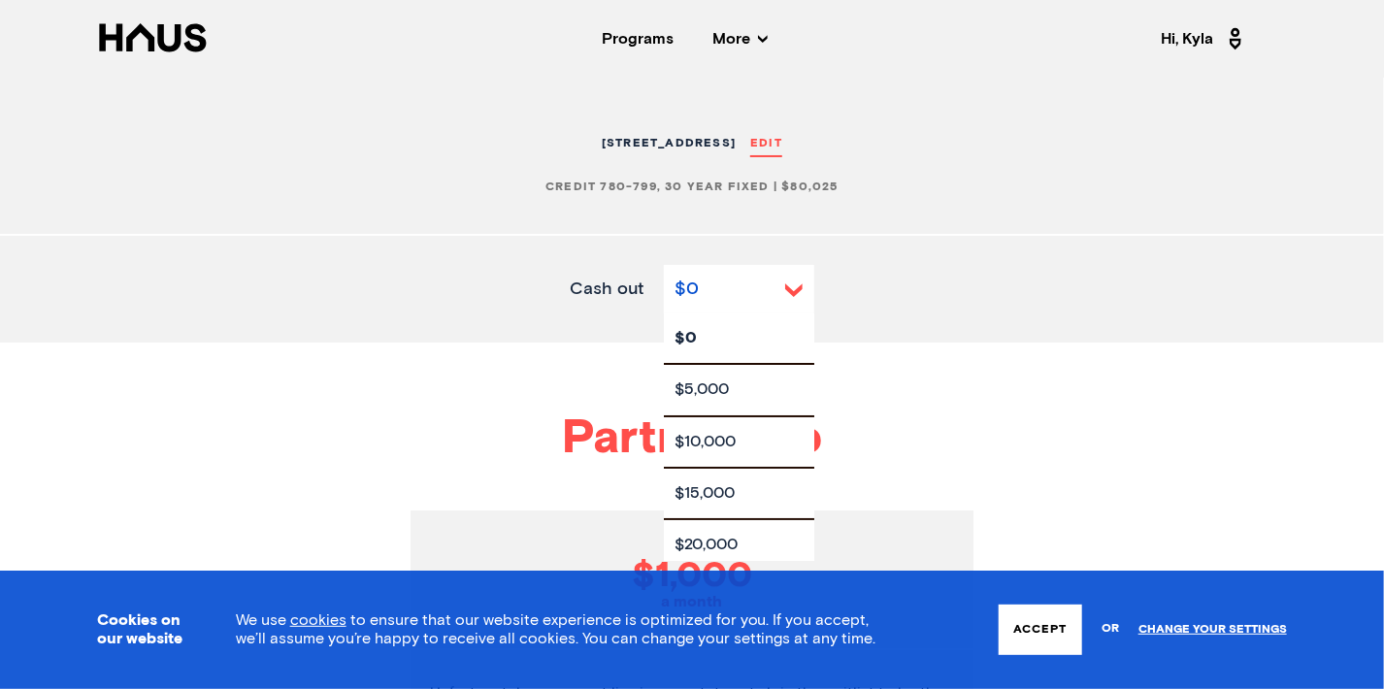
click at [1090, 292] on div "Cash out $0 $0 $5,000 $10,000 $15,000 $20,000 $25,000 $30,000 $35,000 $40,000 $…" at bounding box center [692, 289] width 1384 height 49
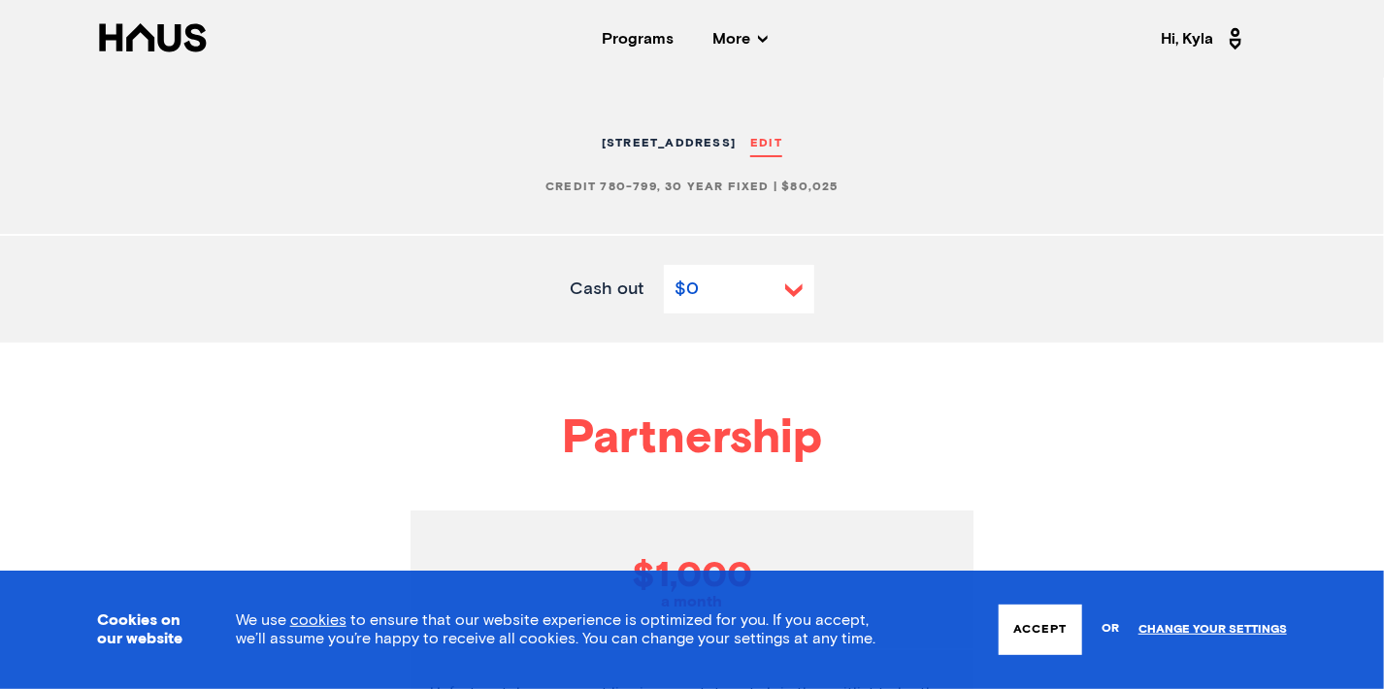
click at [1040, 654] on button "Accept" at bounding box center [1040, 630] width 83 height 50
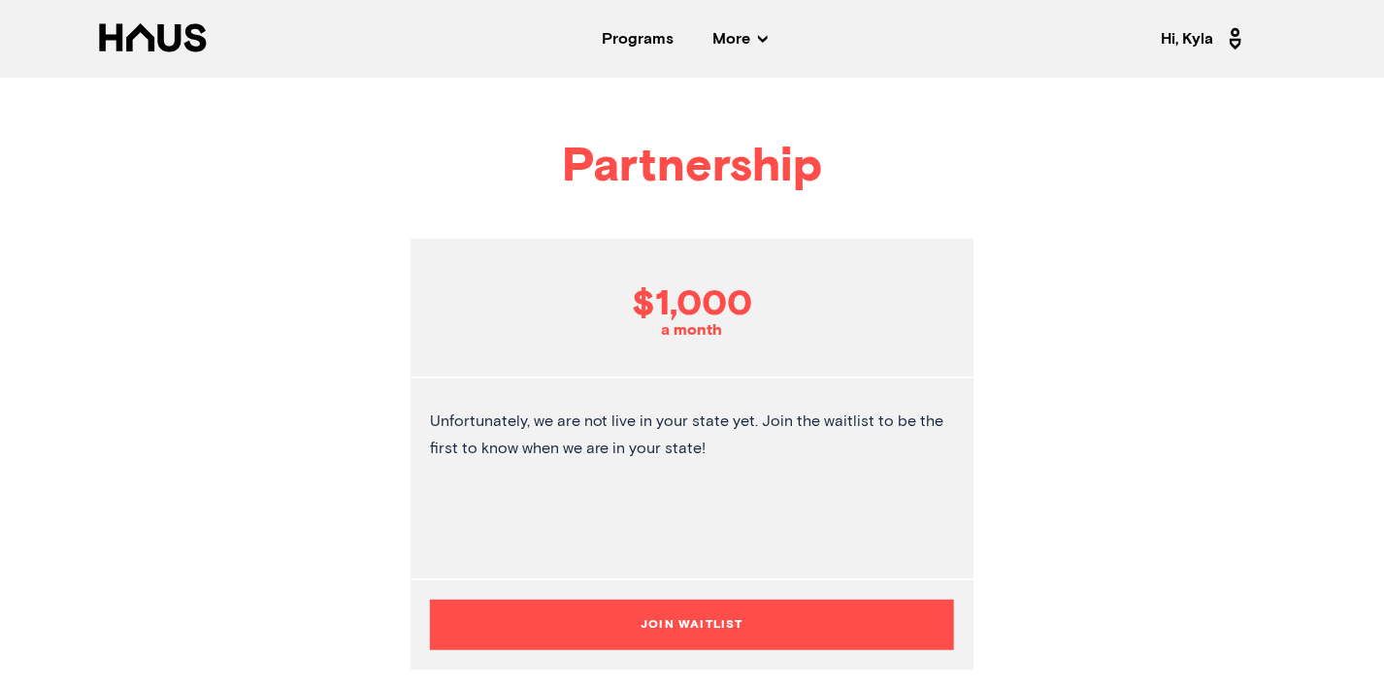
scroll to position [275, 0]
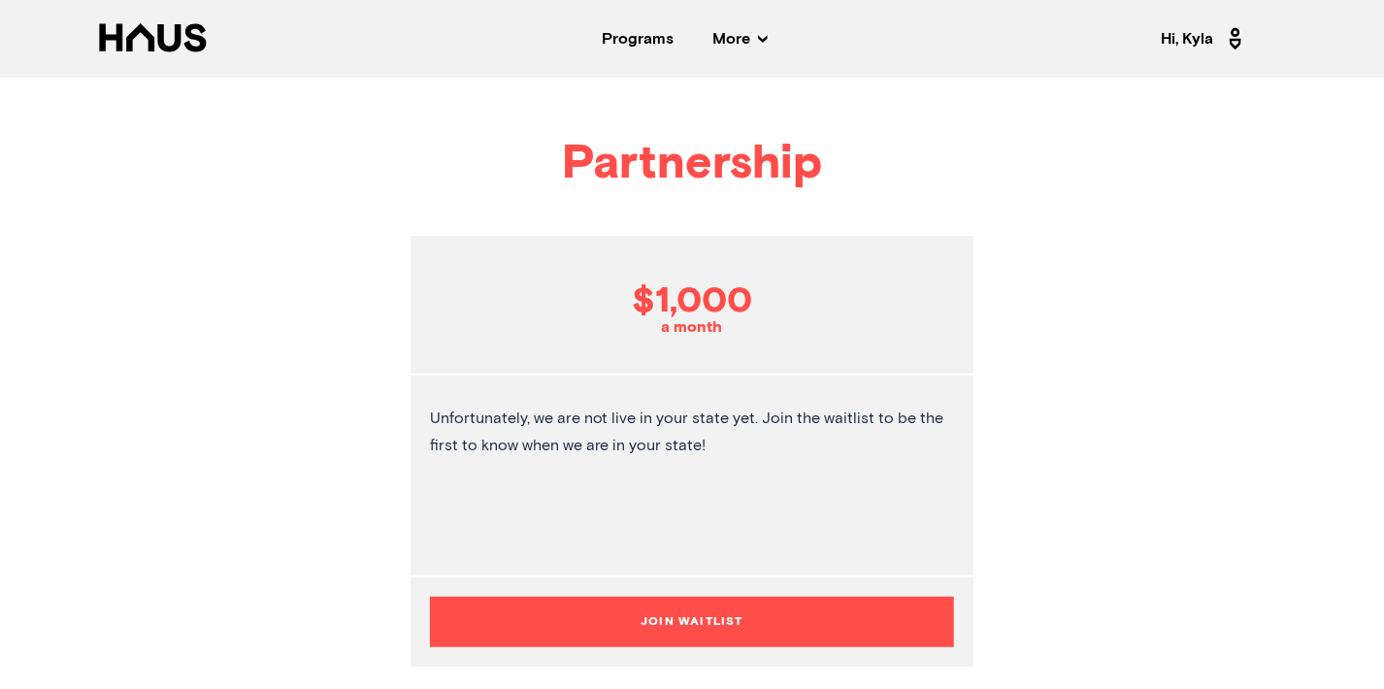
click at [611, 632] on button "Join Waitlist" at bounding box center [692, 622] width 525 height 50
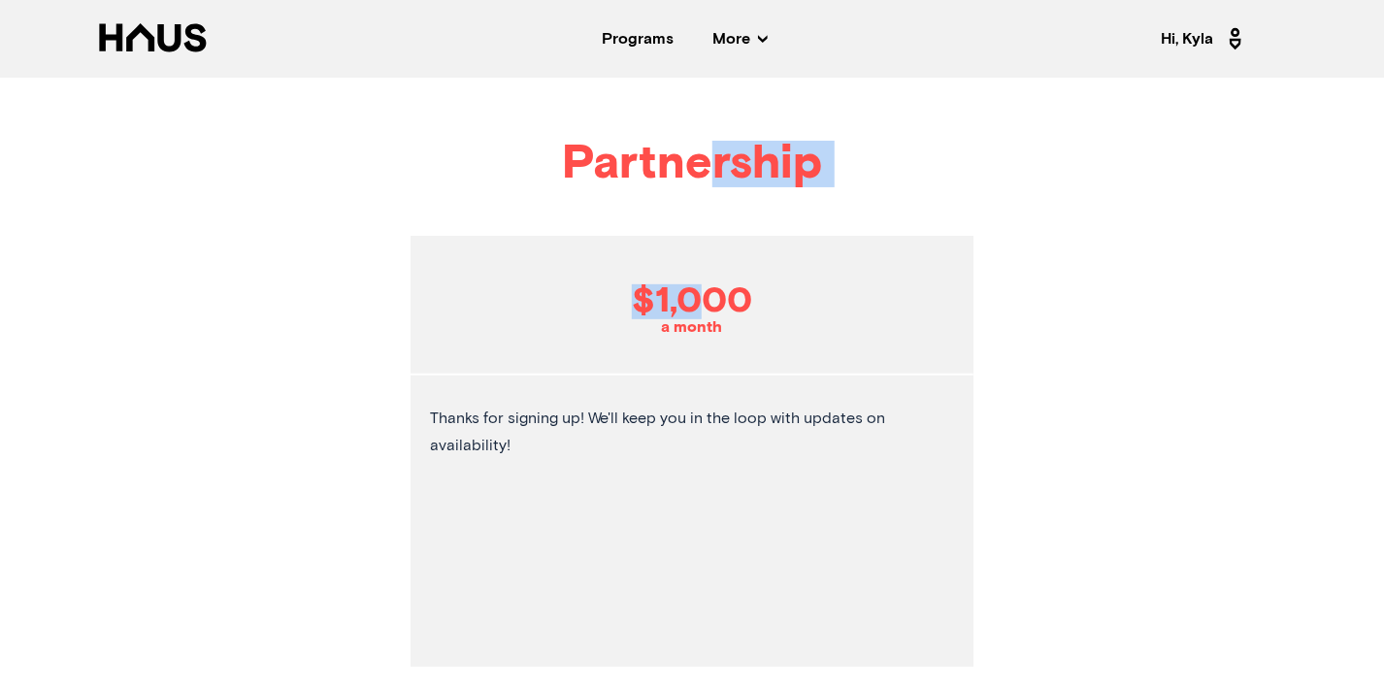
drag, startPoint x: 695, startPoint y: 305, endPoint x: 707, endPoint y: 160, distance: 145.1
click at [707, 160] on div "Partnership $1,000 a month Thanks for signing up! We'll keep you in the loop wi…" at bounding box center [692, 440] width 1384 height 745
drag, startPoint x: 707, startPoint y: 160, endPoint x: 818, endPoint y: 324, distance: 198.5
click at [818, 324] on div "$1,000 a month" at bounding box center [693, 306] width 564 height 140
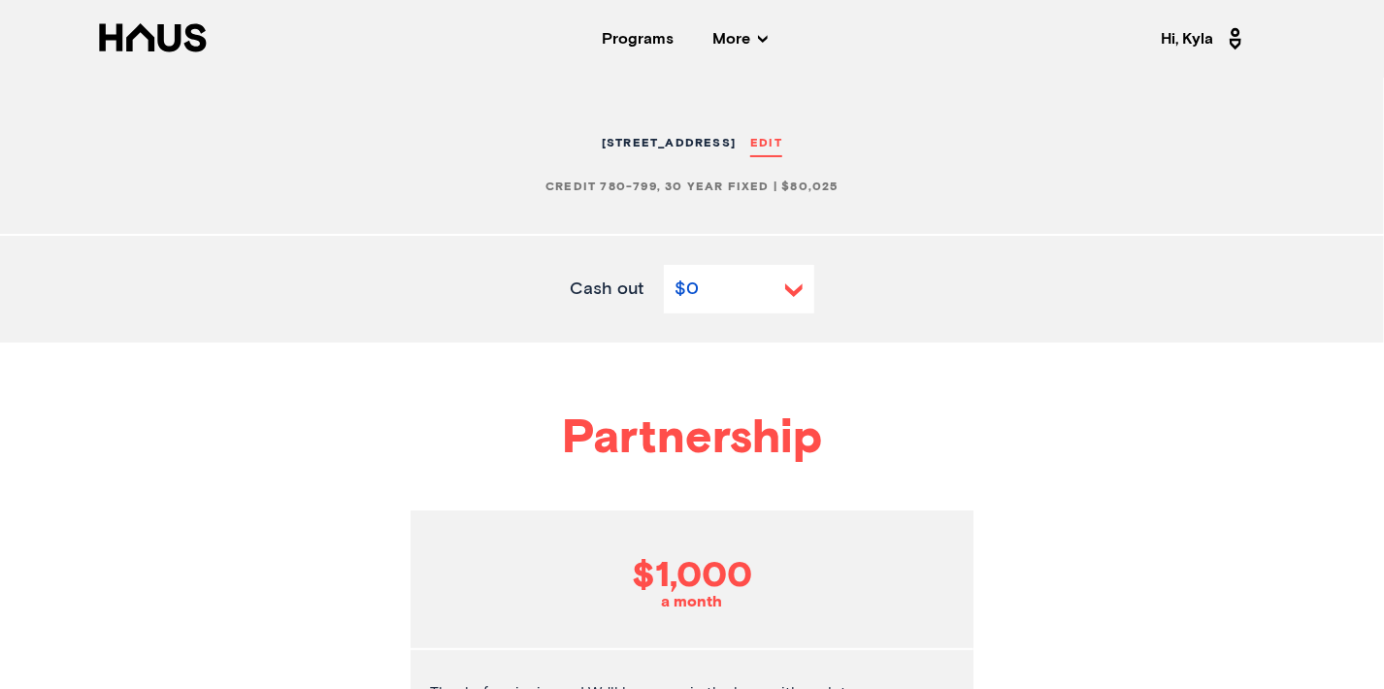
click at [728, 45] on span "More" at bounding box center [740, 39] width 55 height 16
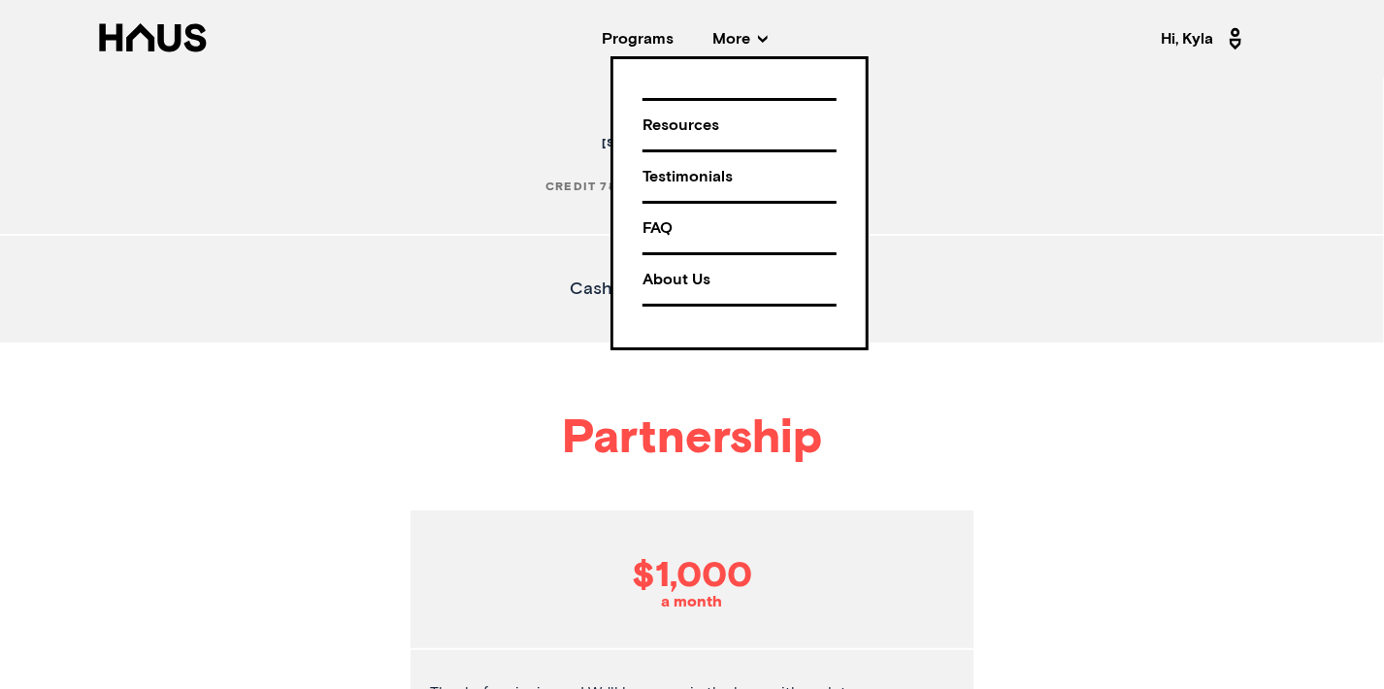
click at [696, 117] on div "Resources" at bounding box center [740, 126] width 194 height 34
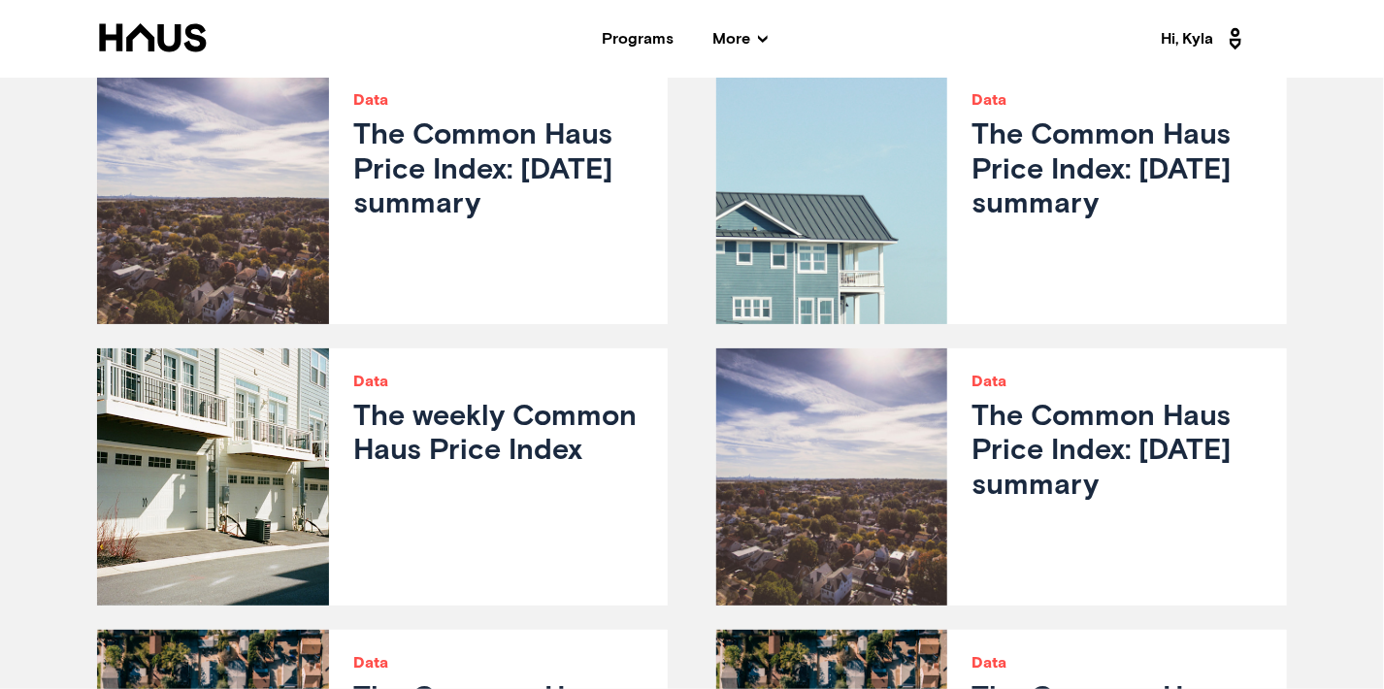
scroll to position [5312, 0]
click at [738, 33] on span "More" at bounding box center [740, 39] width 55 height 16
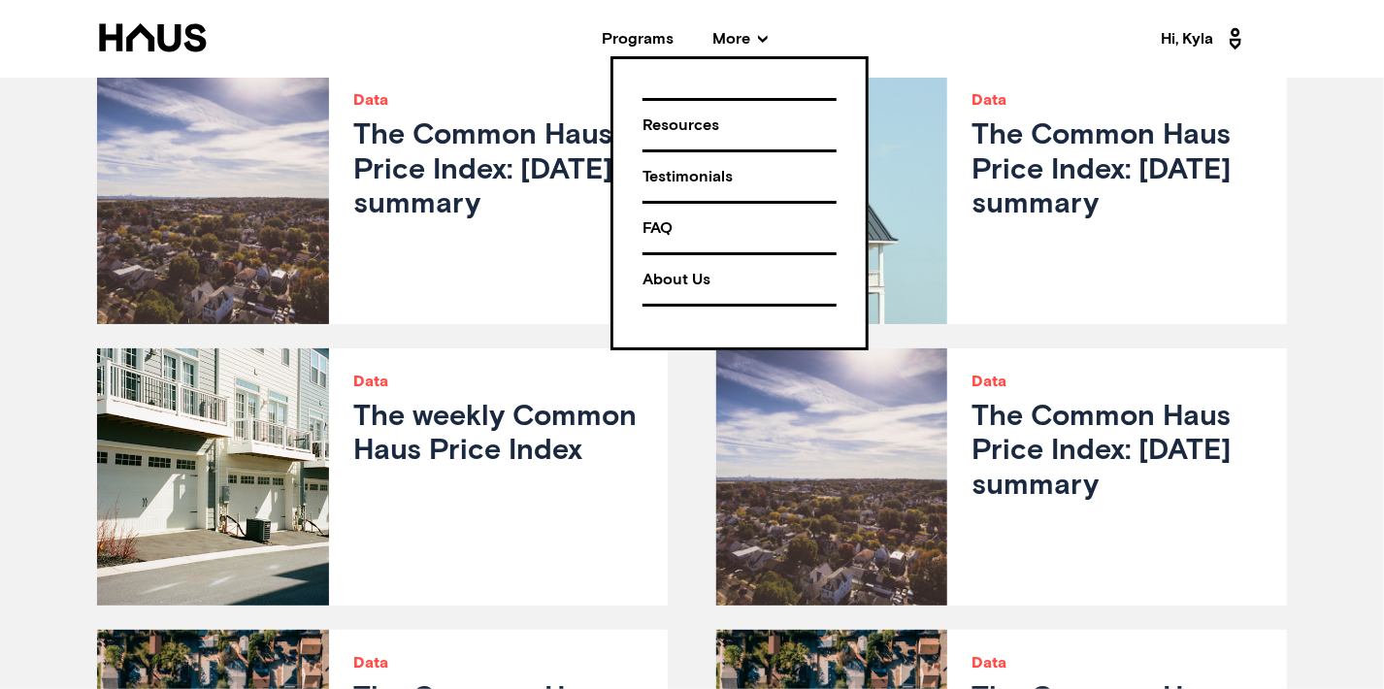
click at [696, 219] on div "FAQ" at bounding box center [740, 229] width 194 height 34
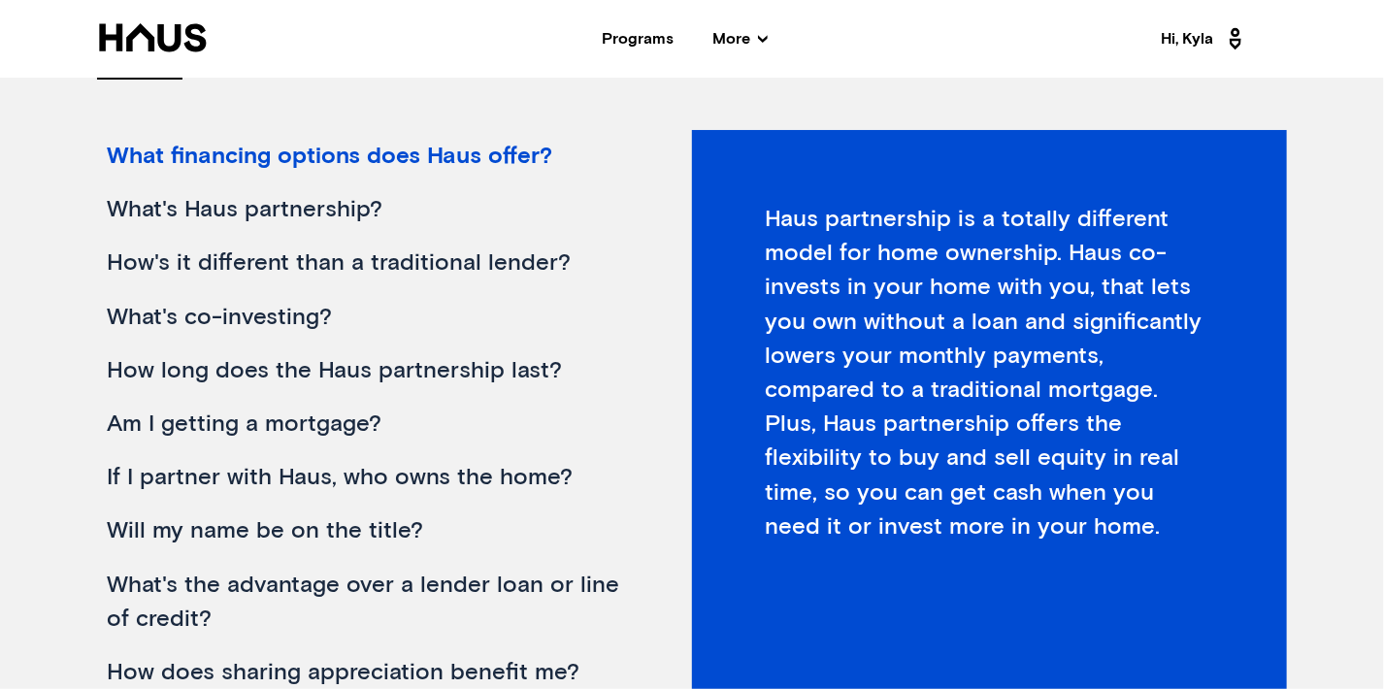
scroll to position [311, 0]
click at [149, 255] on div "How's it different than a traditional lender?" at bounding box center [365, 262] width 536 height 53
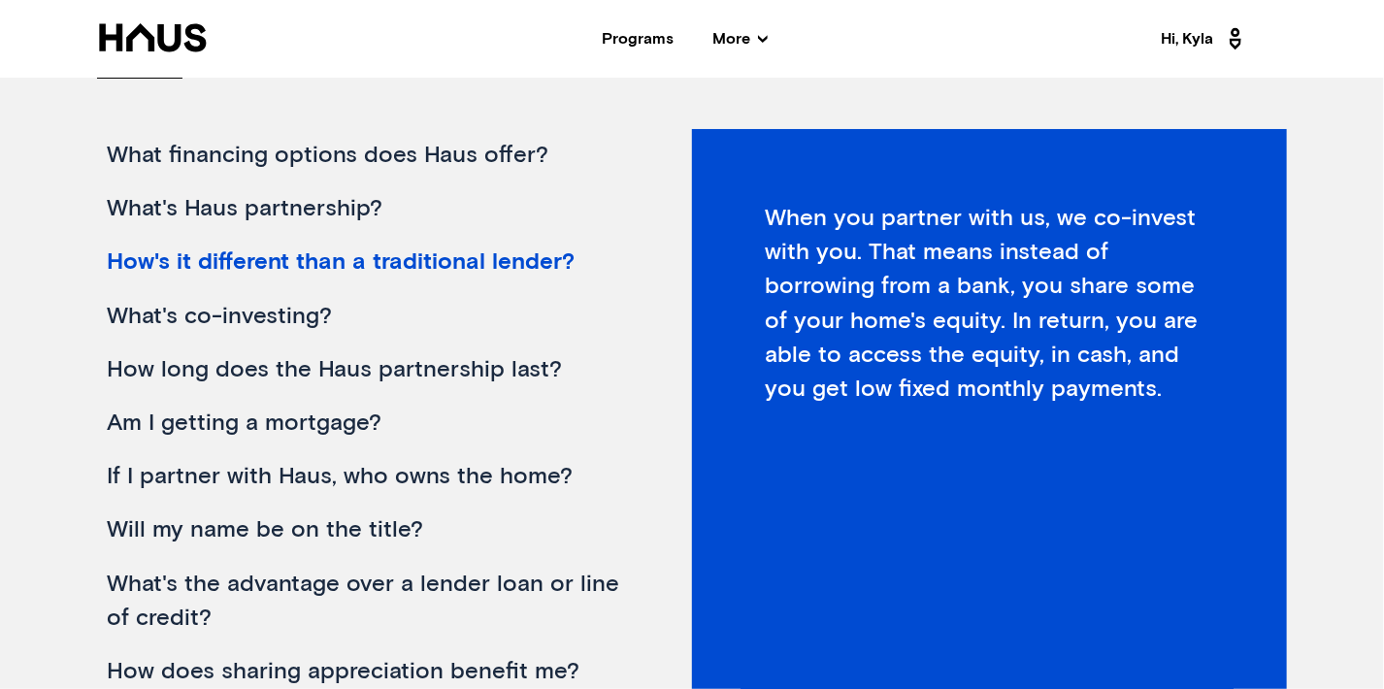
click at [132, 328] on div "What's co-investing?" at bounding box center [365, 316] width 536 height 53
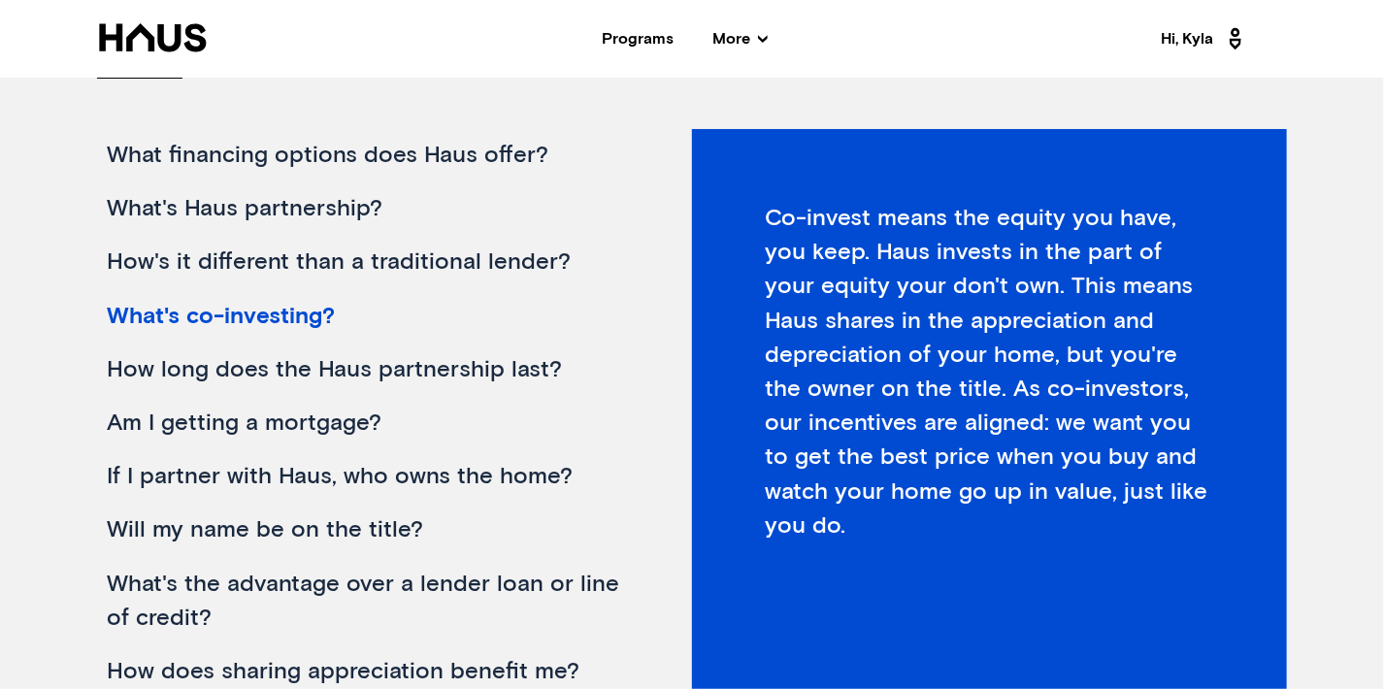
click at [152, 362] on div "How long does the Haus partnership last?" at bounding box center [365, 370] width 536 height 53
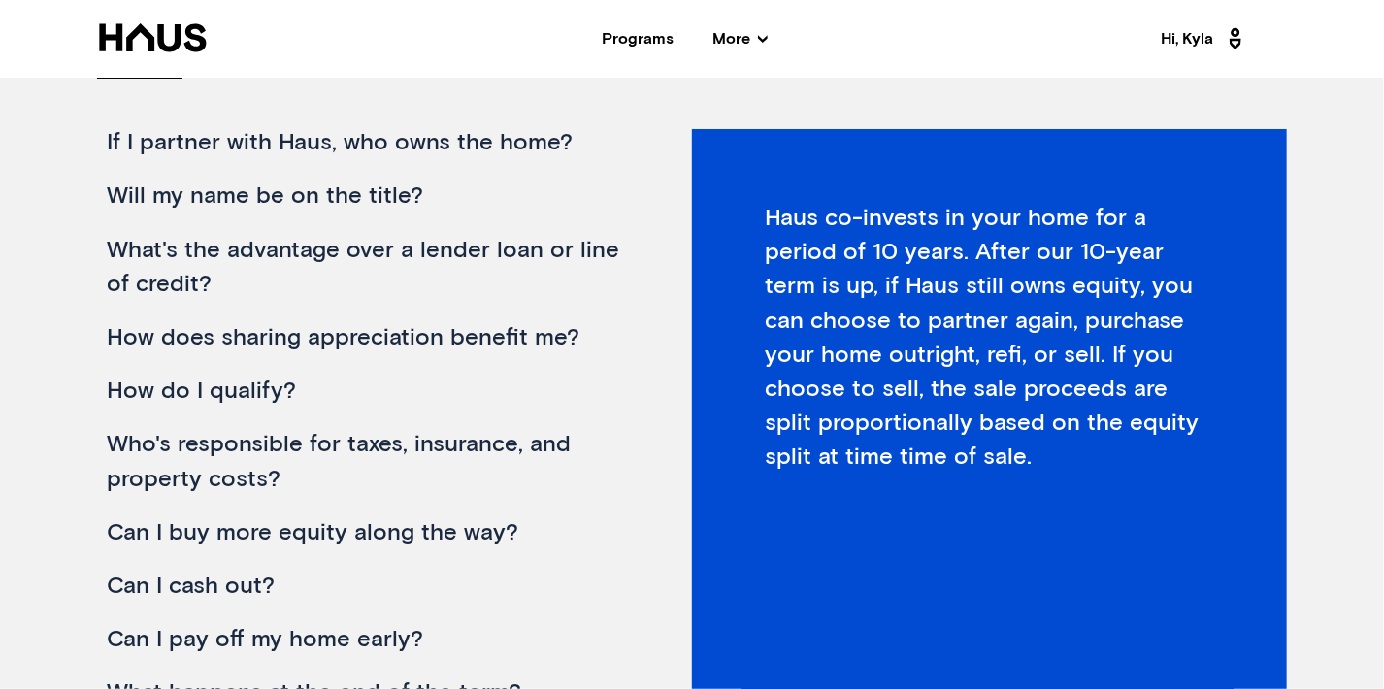
scroll to position [586, 0]
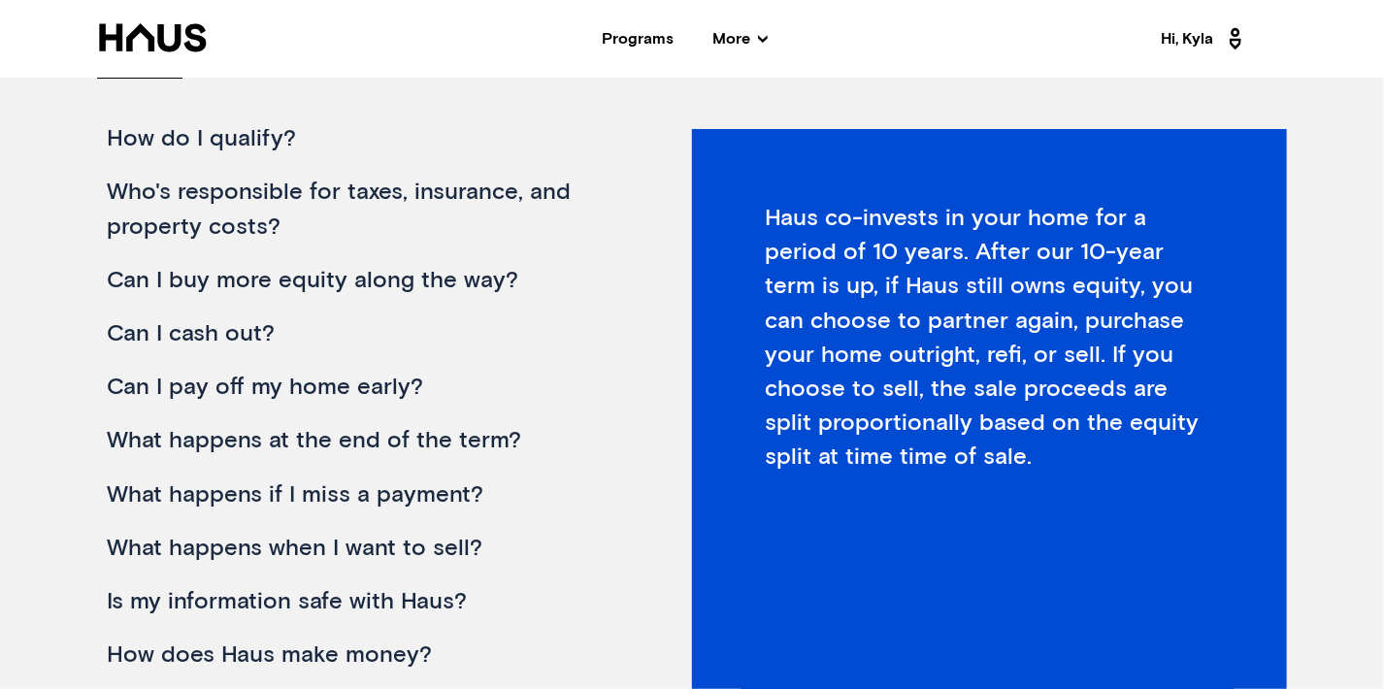
click at [267, 210] on div "Who's responsible for taxes, insurance, and property costs?" at bounding box center [365, 209] width 536 height 87
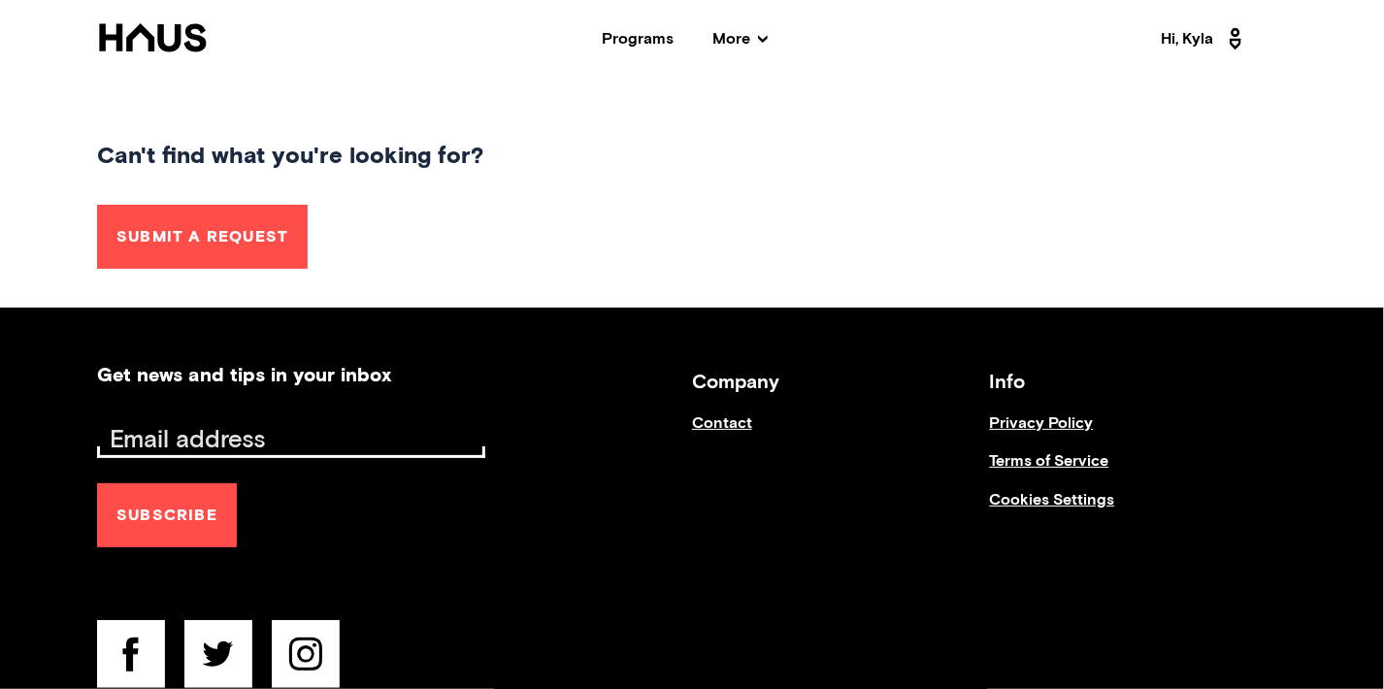
scroll to position [1448, 0]
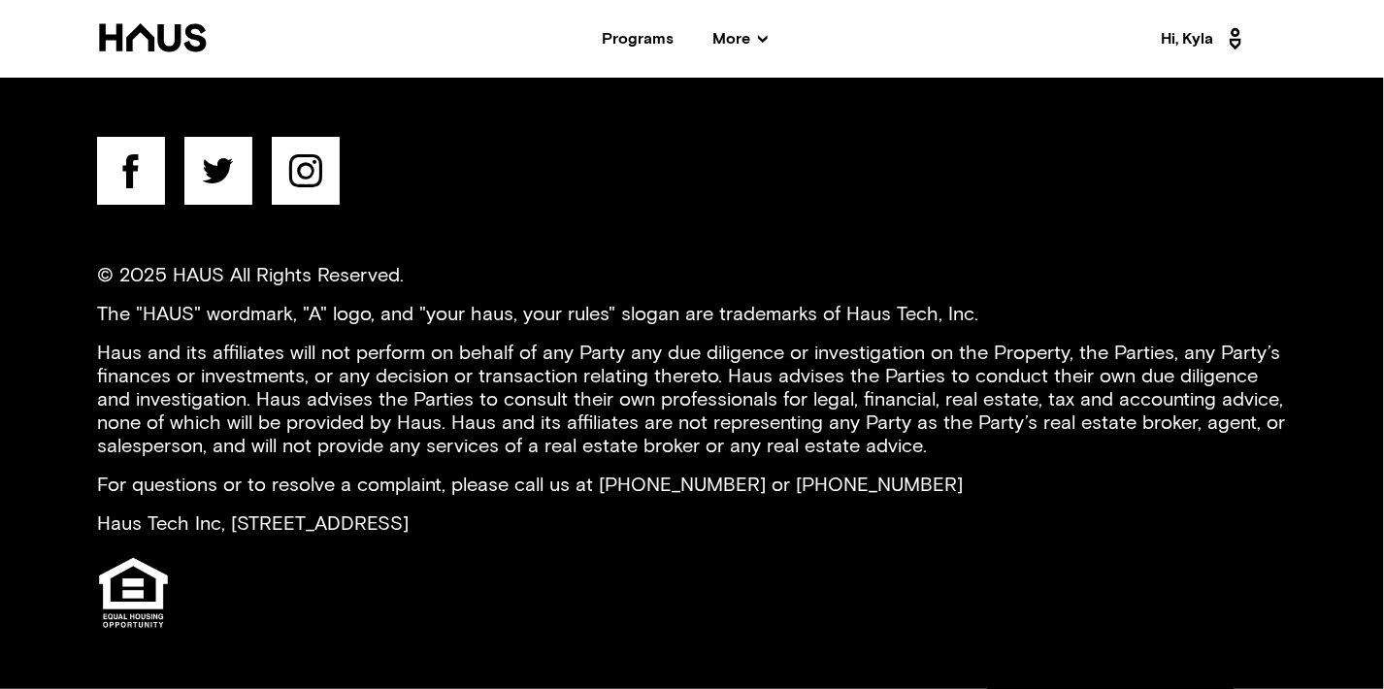
click at [1227, 31] on icon at bounding box center [1235, 38] width 25 height 31
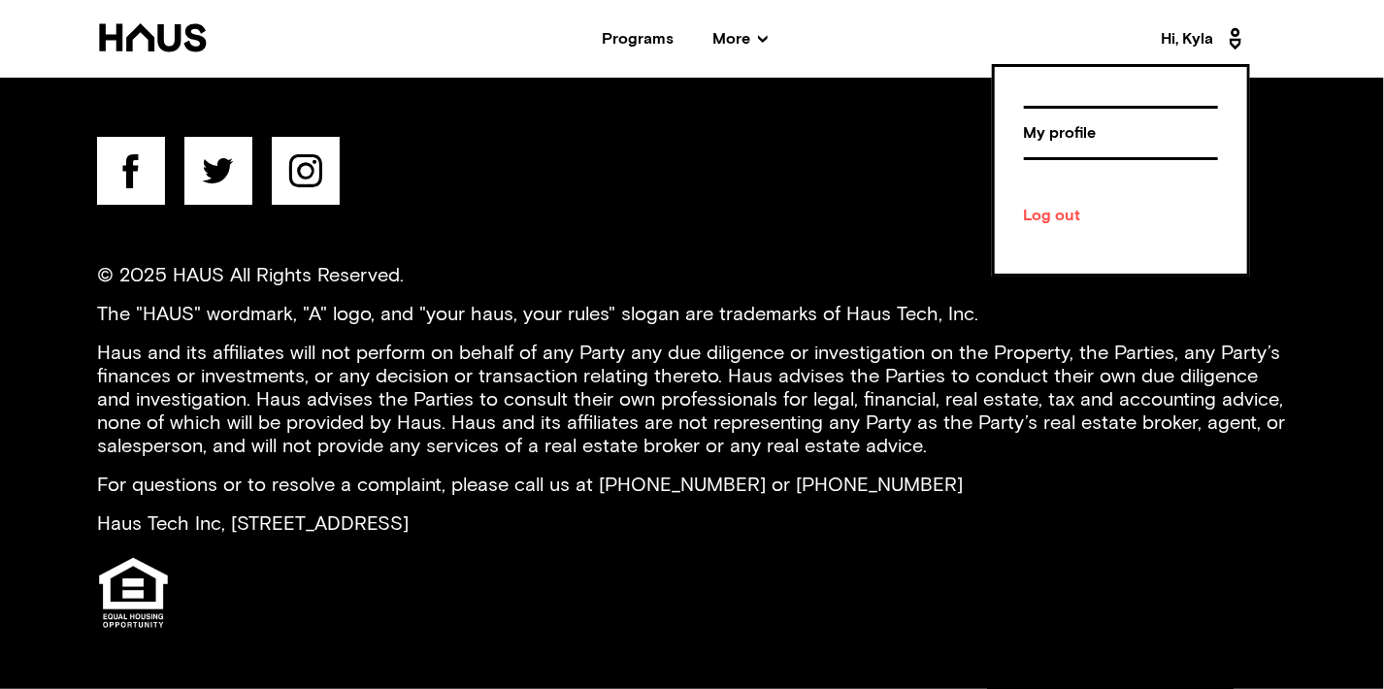
click at [1045, 144] on div "My profile" at bounding box center [1121, 133] width 194 height 34
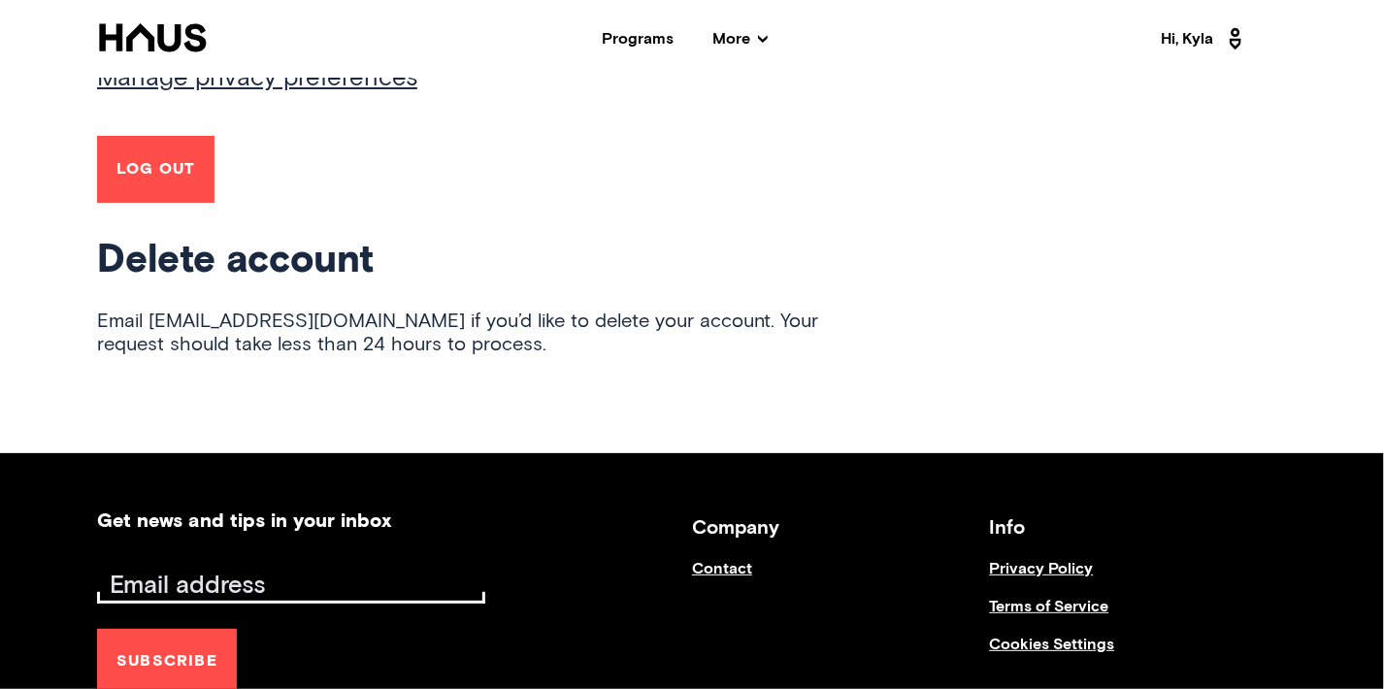
scroll to position [1642, 0]
